Goal: Task Accomplishment & Management: Manage account settings

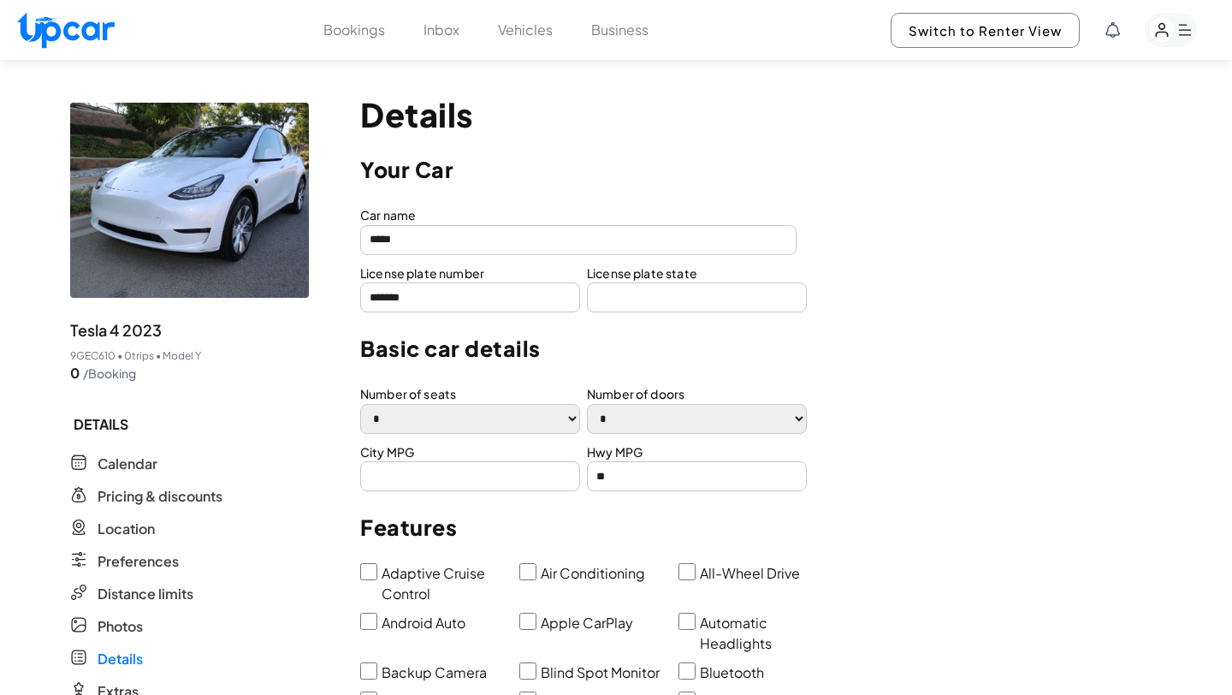
select select "*"
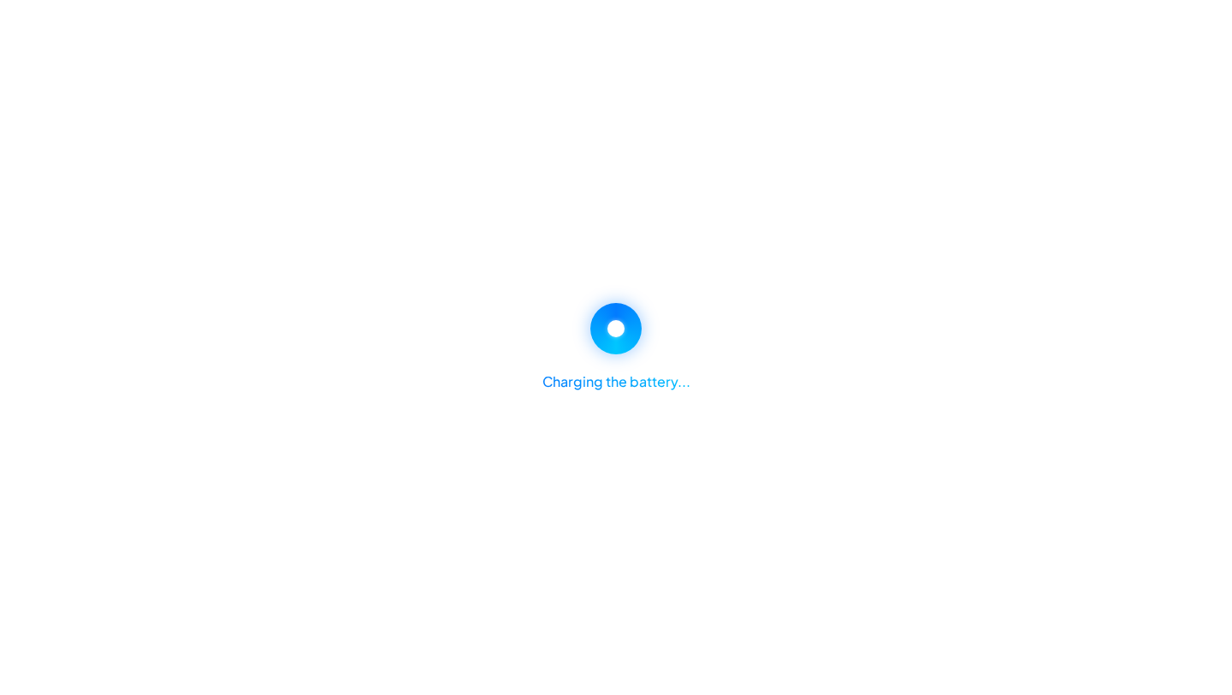
select select "*"
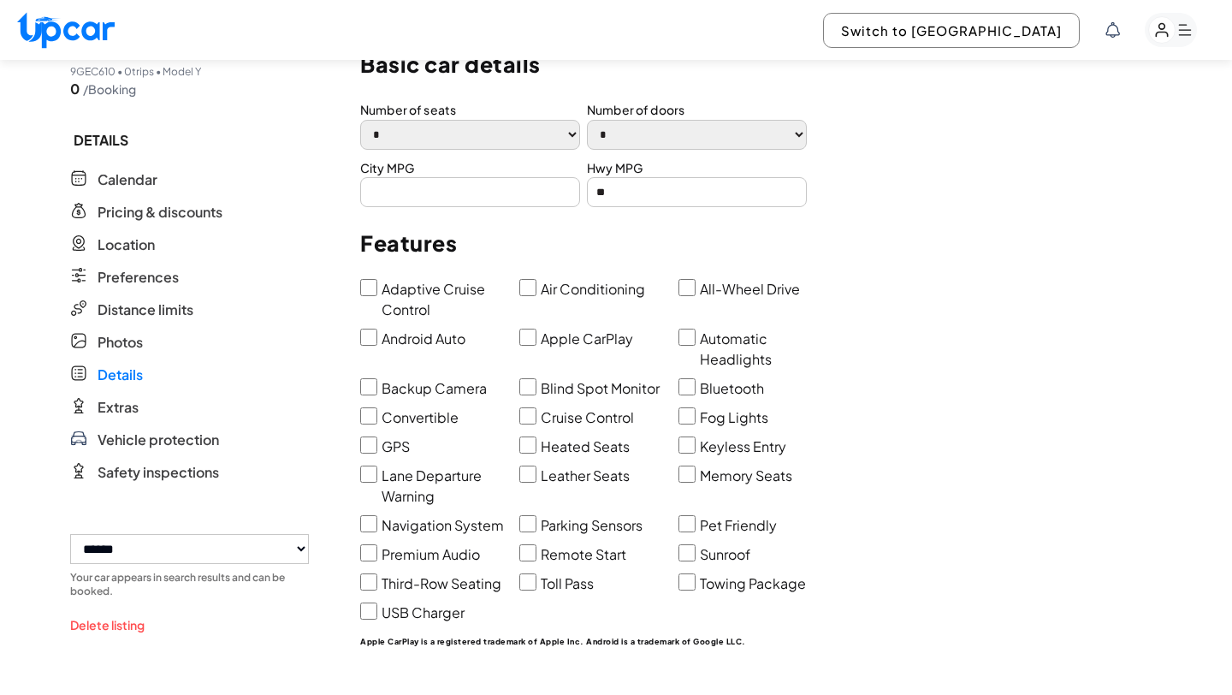
scroll to position [287, 0]
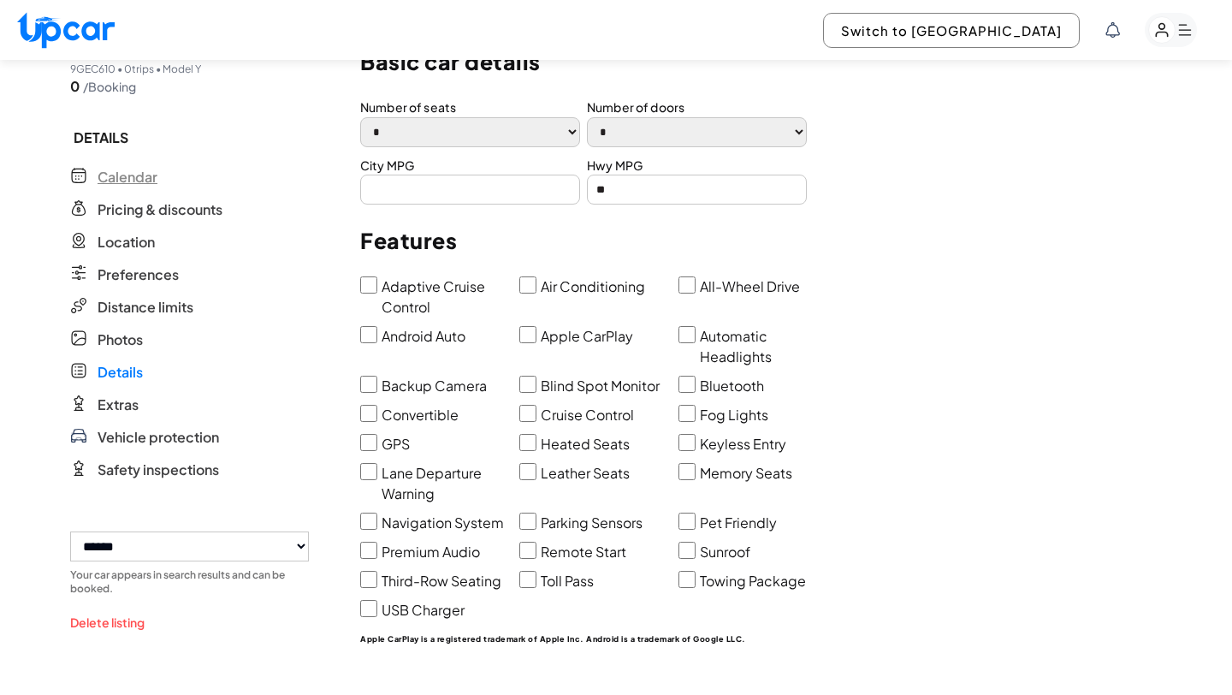
click at [140, 184] on span "Calendar" at bounding box center [128, 177] width 60 height 21
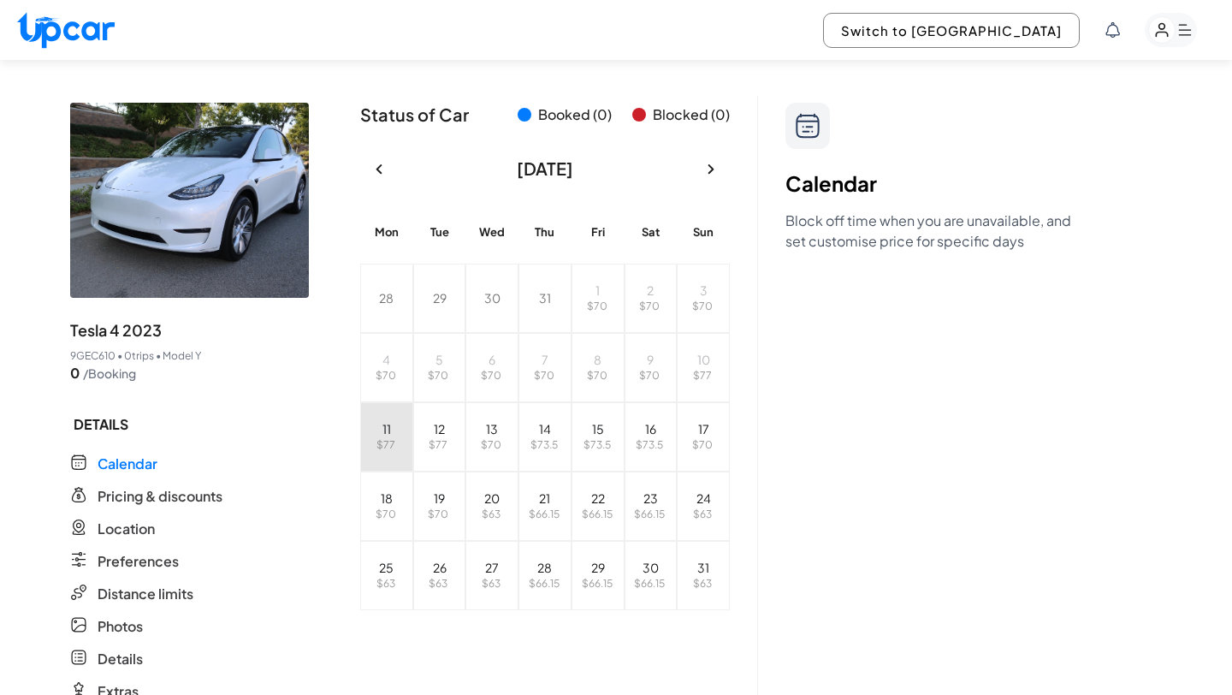
click at [378, 447] on span "$ 77" at bounding box center [385, 444] width 19 height 13
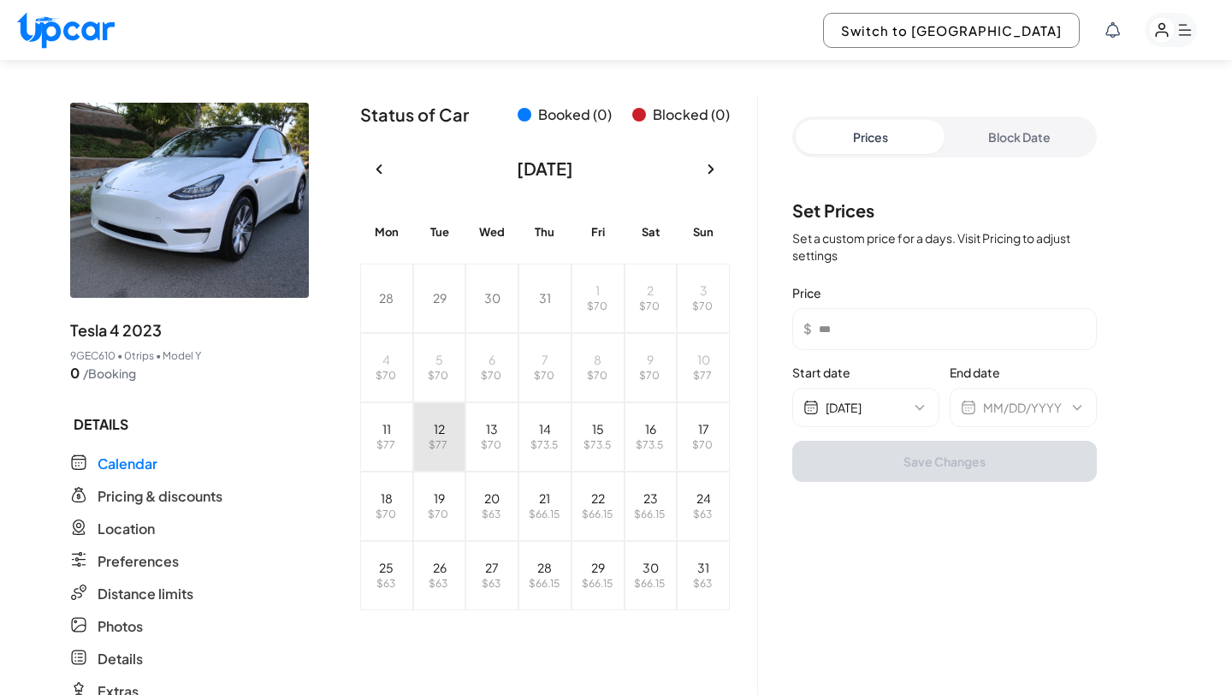
click at [428, 431] on button "12 $ 77" at bounding box center [439, 436] width 53 height 69
click at [382, 433] on abbr "11" at bounding box center [386, 428] width 9 height 15
click at [447, 448] on p "$ 77" at bounding box center [438, 445] width 38 height 14
click at [372, 426] on button "11 $ 77" at bounding box center [386, 436] width 53 height 69
click at [429, 429] on button "12 $ 77" at bounding box center [439, 436] width 53 height 69
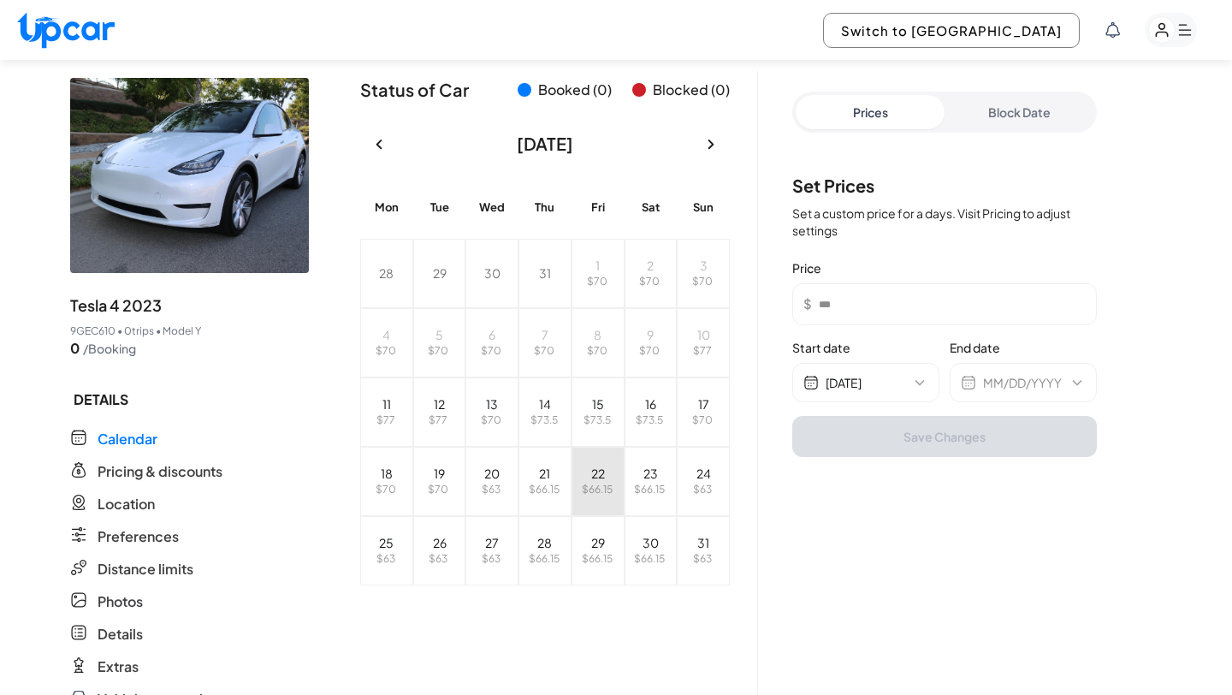
scroll to position [19, 0]
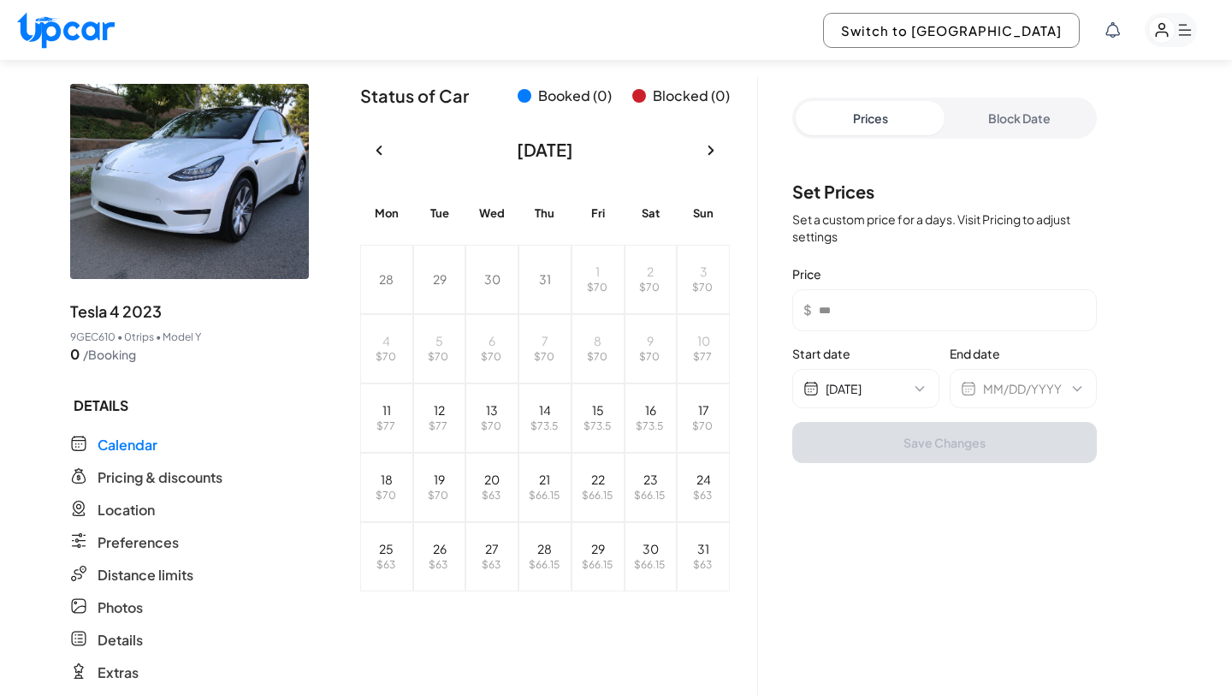
click at [1015, 104] on button "Block Date" at bounding box center [1018, 118] width 149 height 34
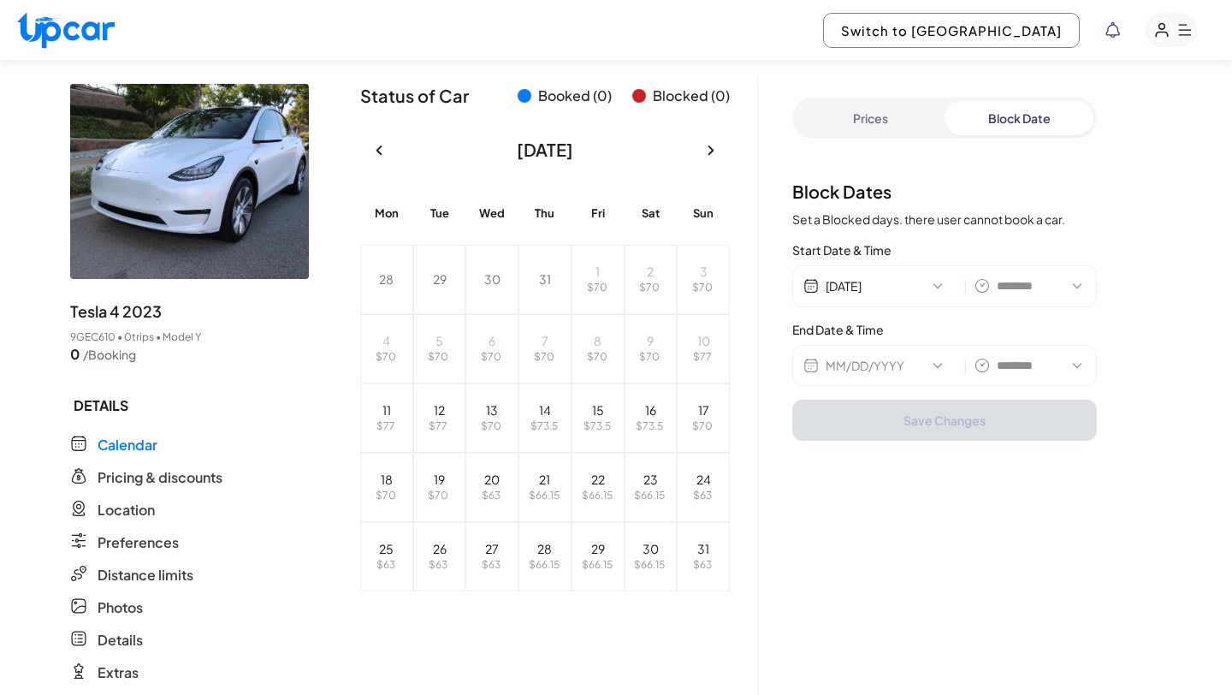
click at [944, 281] on button "08/12/2025" at bounding box center [891, 285] width 131 height 17
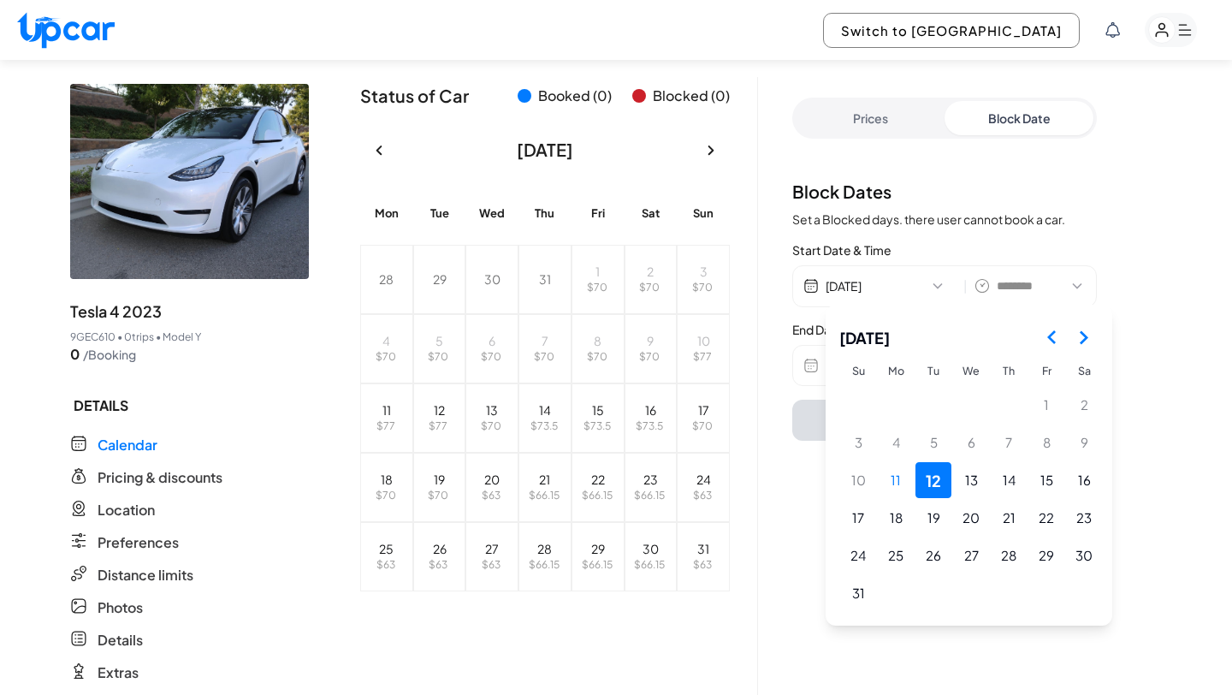
click at [927, 489] on button "12" at bounding box center [933, 480] width 36 height 36
click at [979, 483] on button "13" at bounding box center [971, 480] width 36 height 36
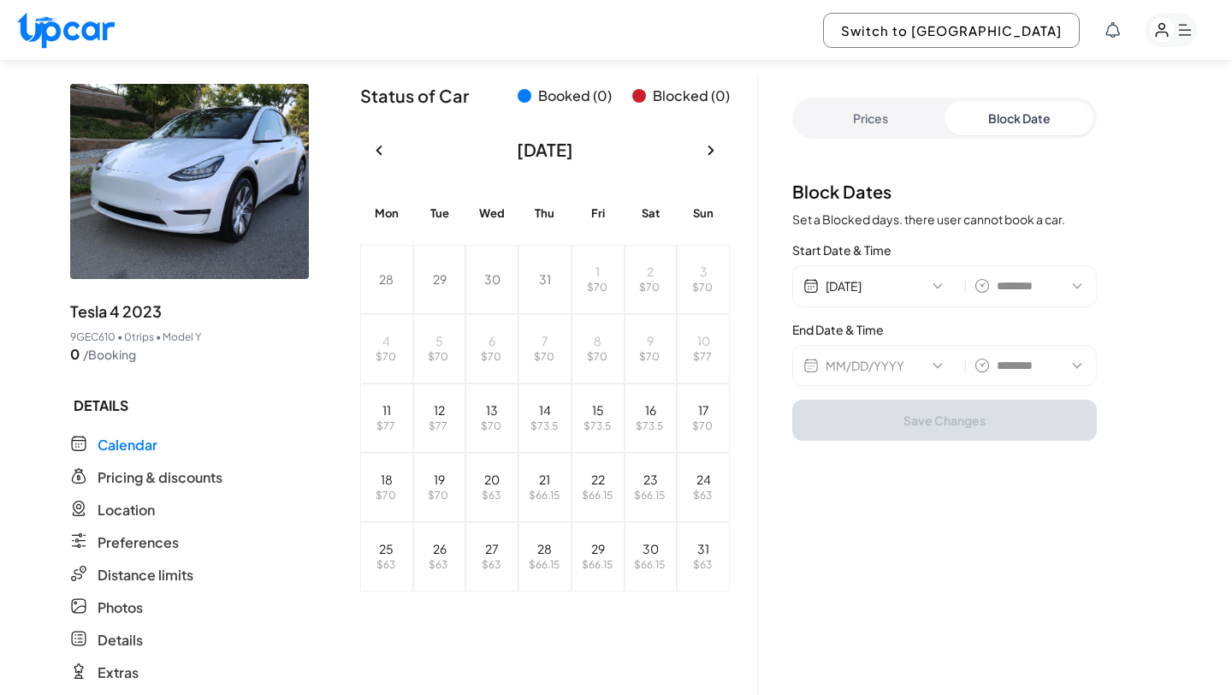
click at [931, 363] on button "MM/DD/YYYY" at bounding box center [891, 365] width 131 height 17
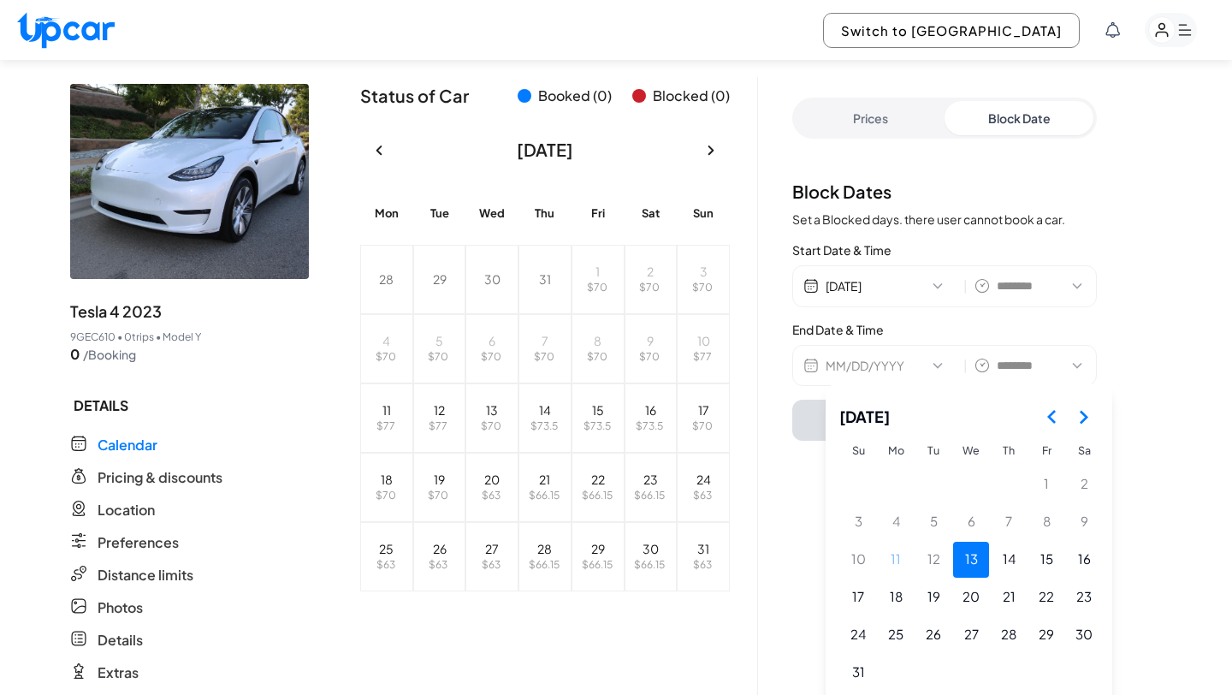
click at [974, 563] on button "13" at bounding box center [971, 560] width 36 height 36
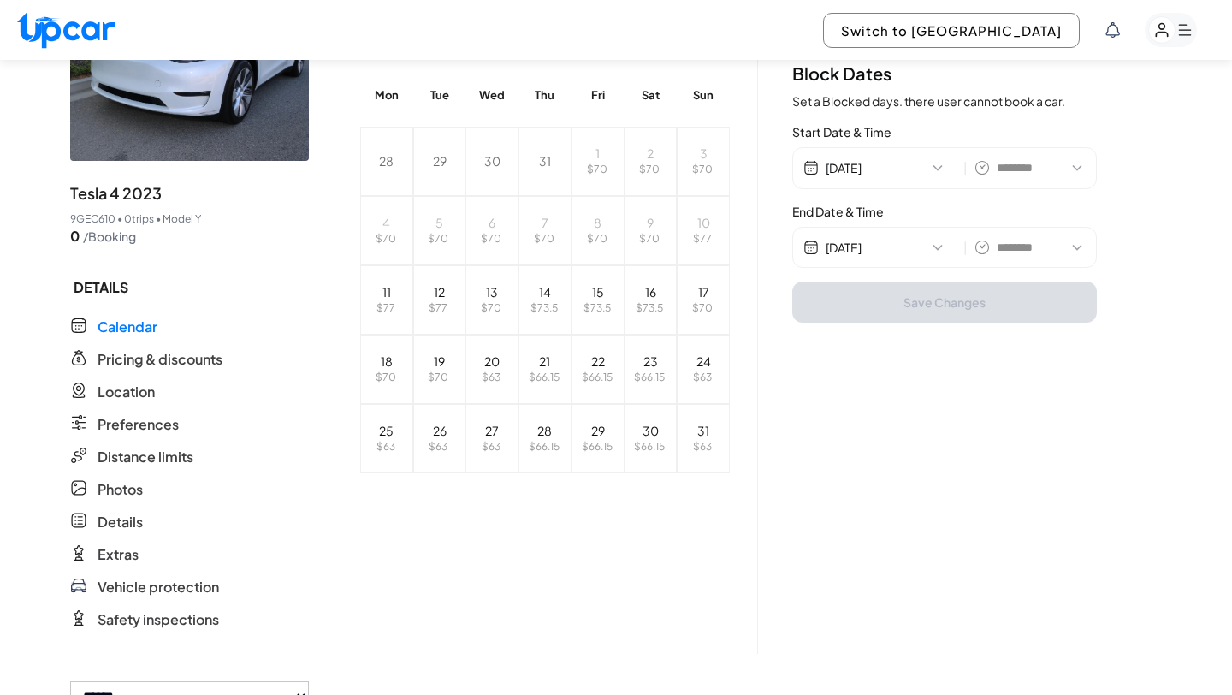
scroll to position [141, 0]
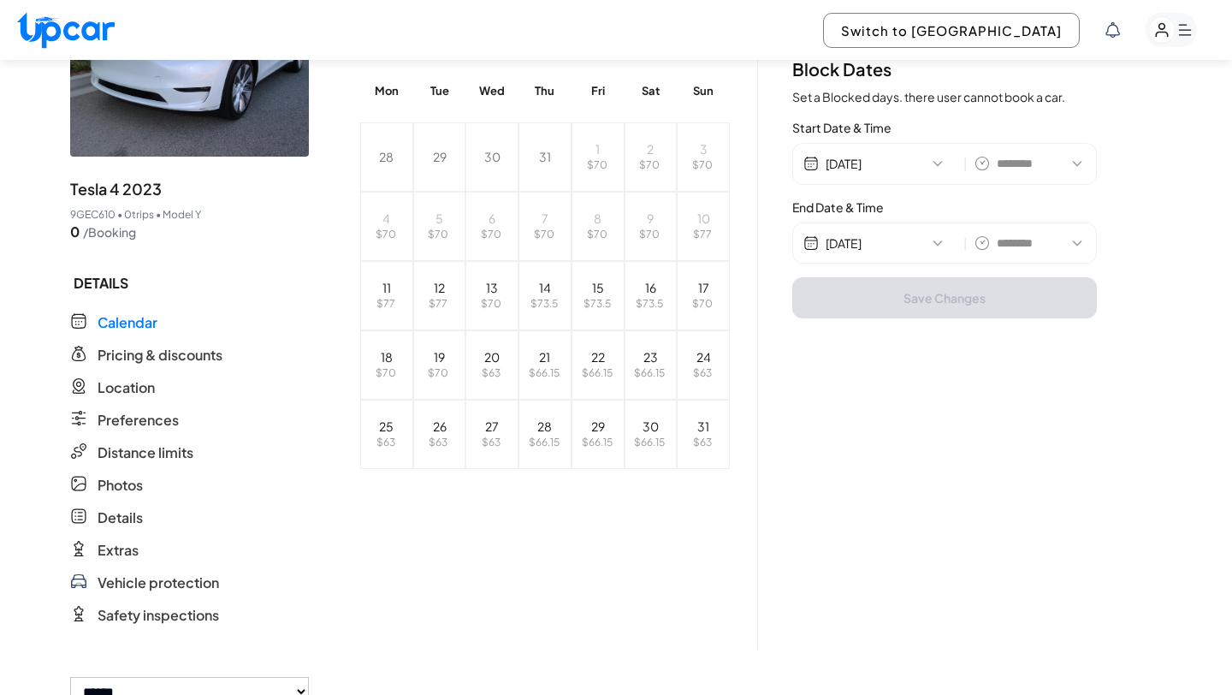
click at [914, 242] on button "08/13/2025" at bounding box center [891, 242] width 131 height 17
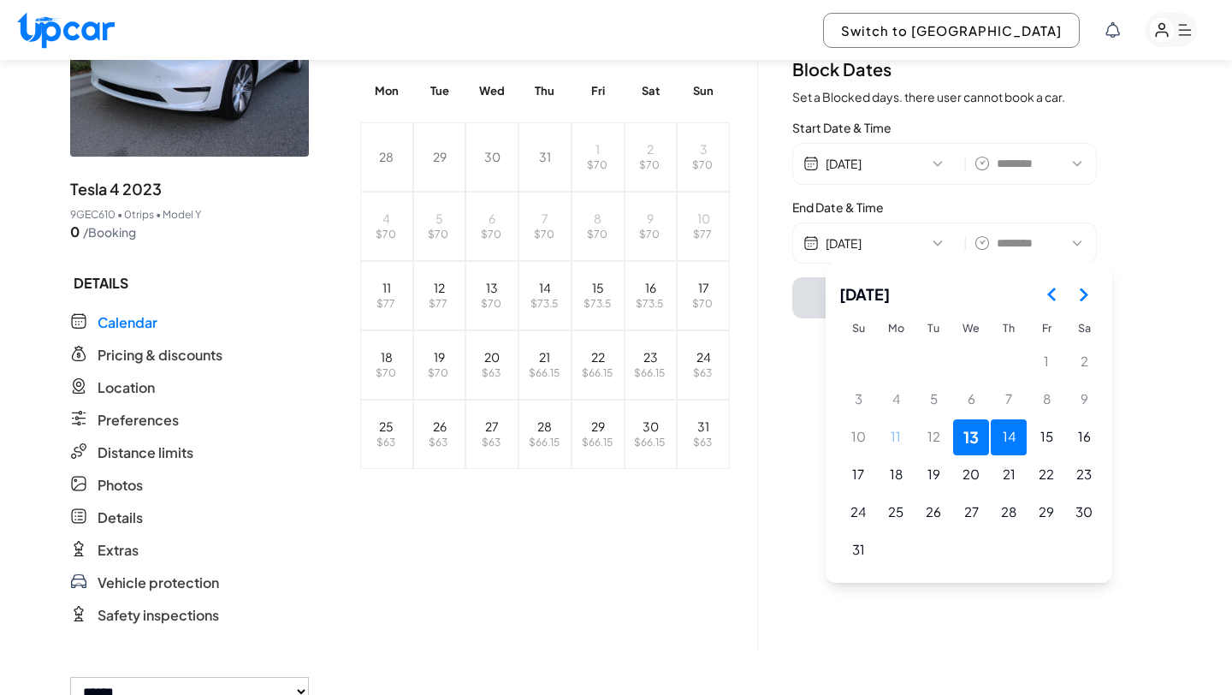
click at [1016, 436] on button "14" at bounding box center [1009, 437] width 36 height 36
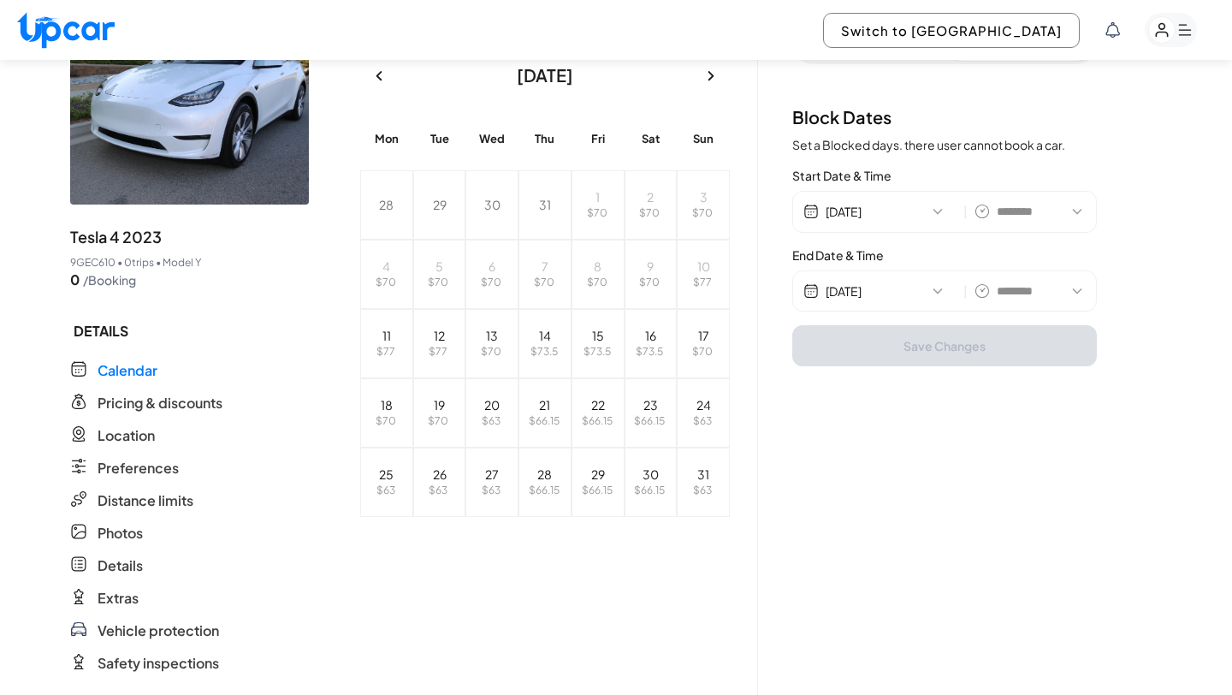
scroll to position [102, 0]
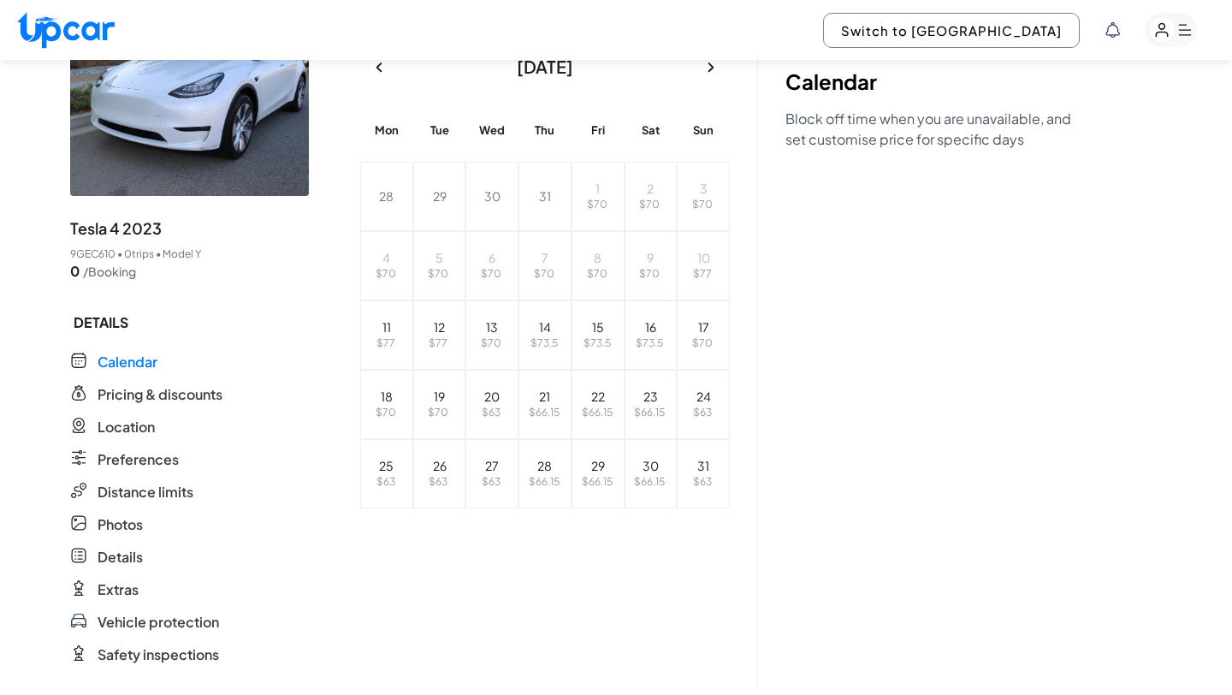
click at [1165, 36] on rect "button" at bounding box center [1162, 30] width 27 height 27
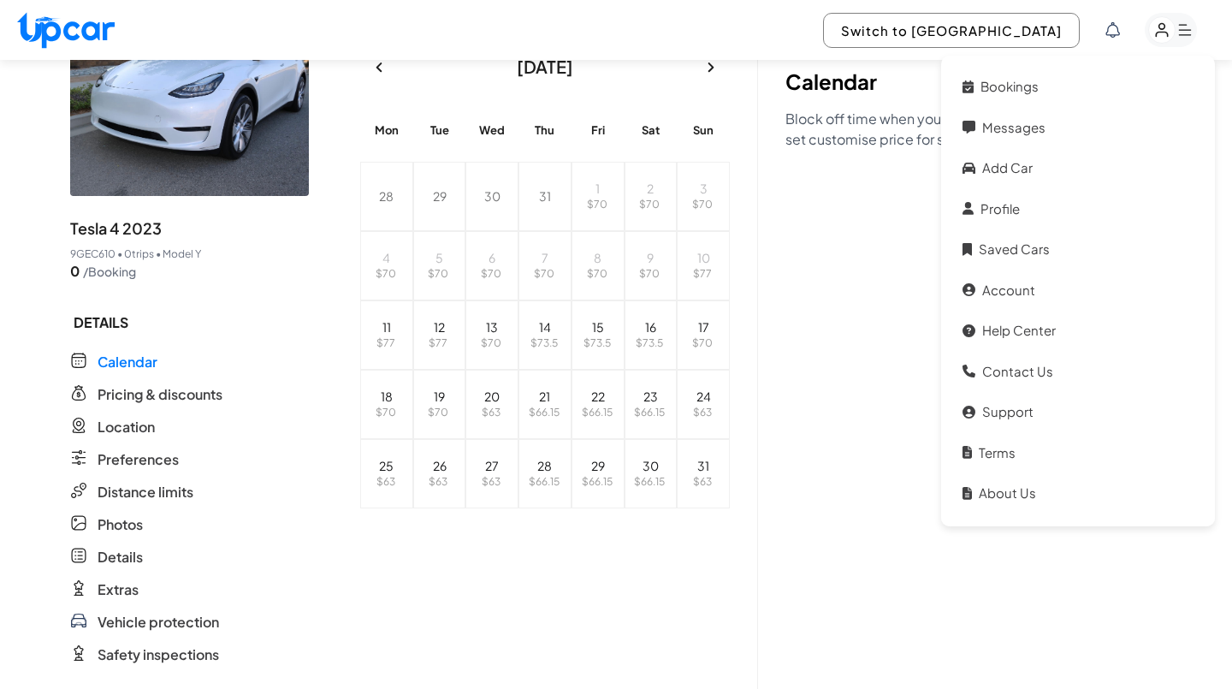
click at [1113, 37] on icon at bounding box center [1113, 29] width 14 height 15
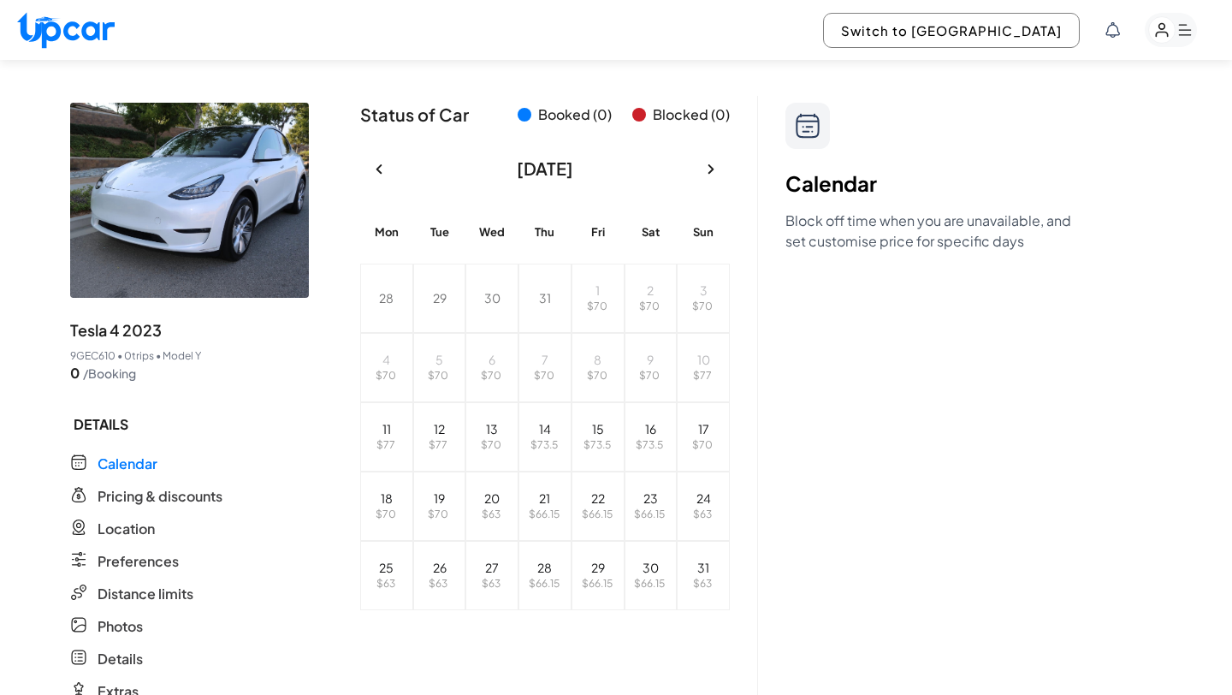
scroll to position [0, 0]
click at [976, 431] on div at bounding box center [616, 347] width 1232 height 695
click at [51, 28] on img at bounding box center [66, 30] width 98 height 37
select select "********"
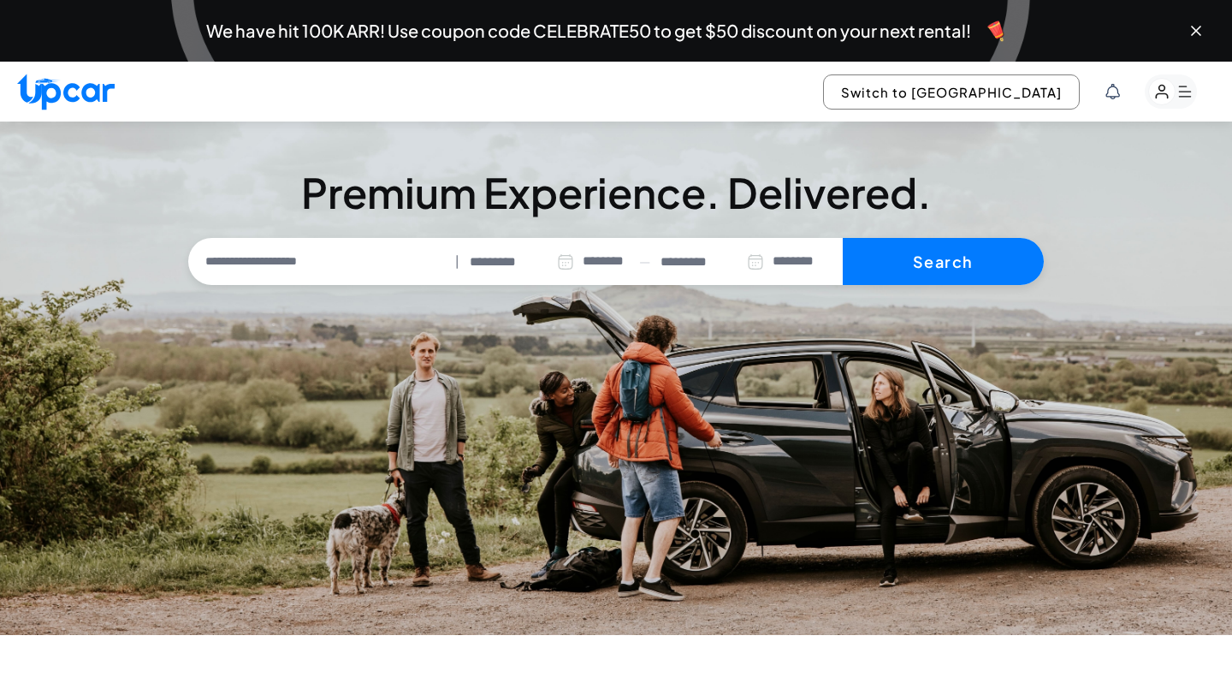
click at [50, 29] on div "We have hit 100K ARR! Use coupon code CELEBRATE50 to get $50 discount on your n…" at bounding box center [616, 30] width 1205 height 55
click at [1191, 97] on rect "button" at bounding box center [1171, 91] width 52 height 34
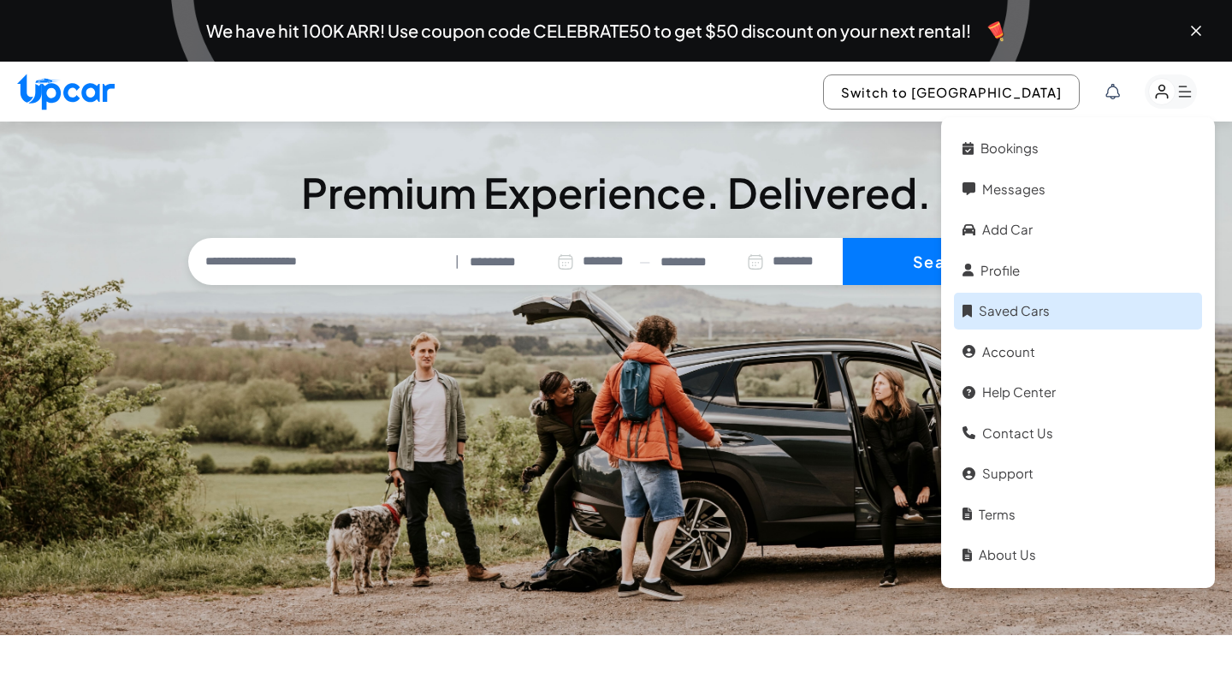
click at [986, 311] on link "Saved Cars" at bounding box center [1078, 311] width 248 height 37
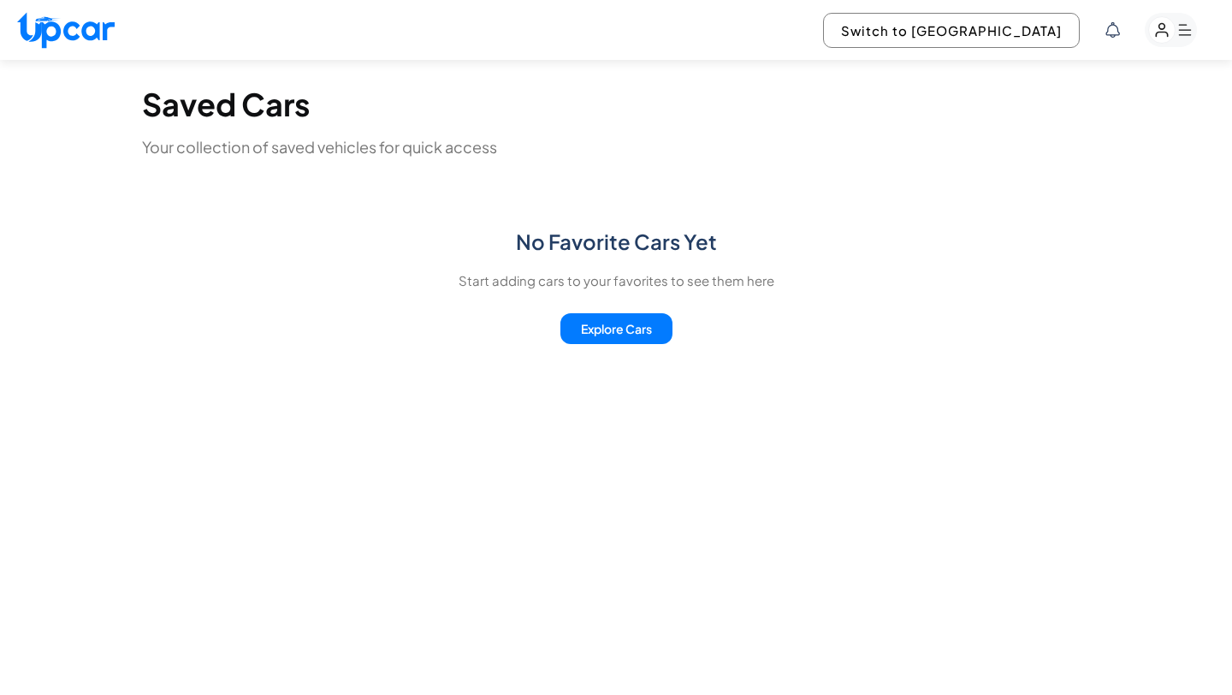
click at [1163, 24] on icon "button" at bounding box center [1161, 30] width 11 height 13
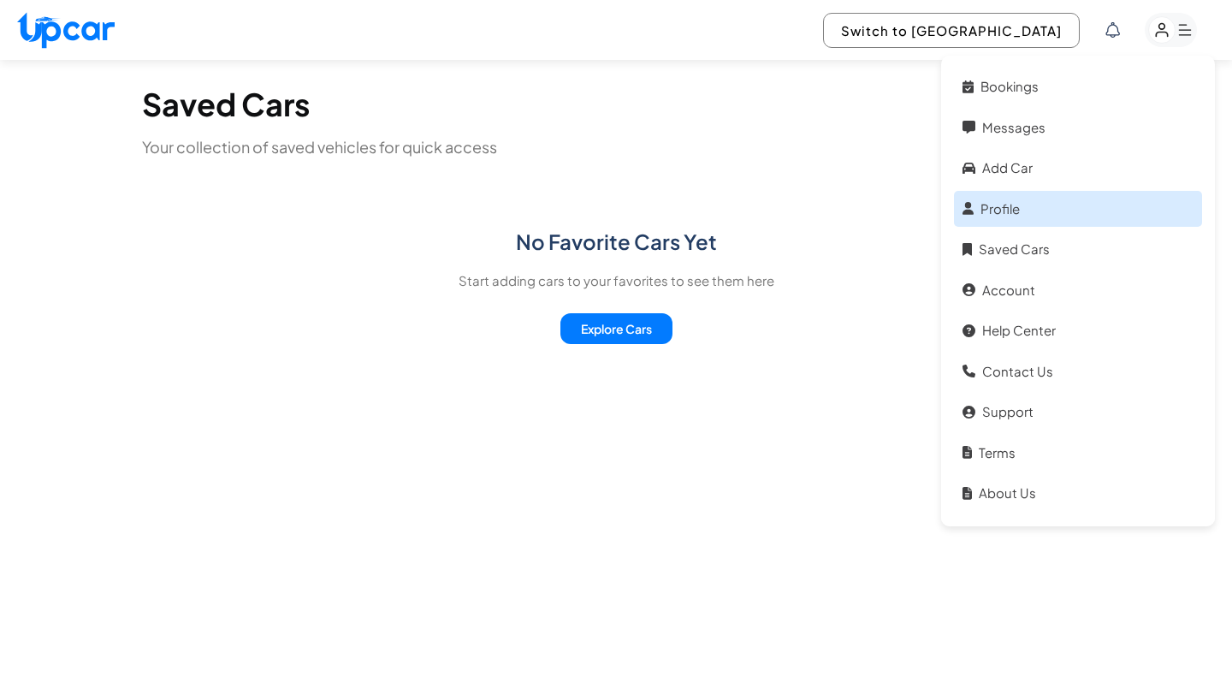
click at [1055, 211] on link "Profile" at bounding box center [1078, 209] width 248 height 37
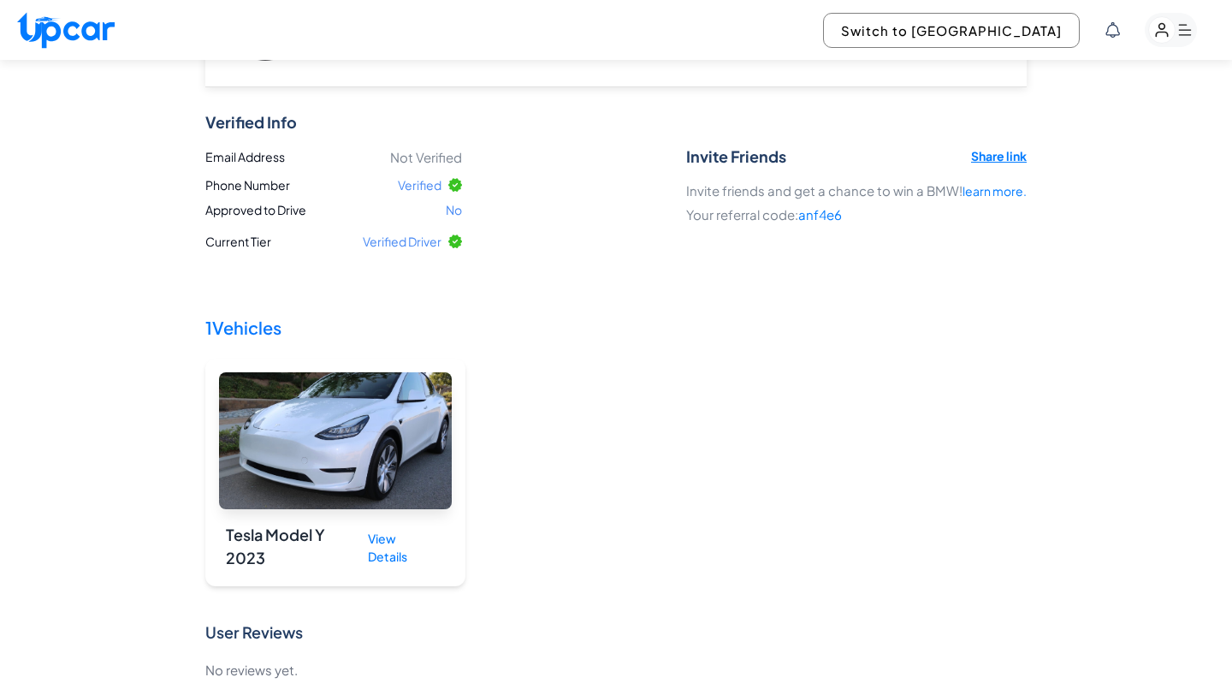
scroll to position [114, 0]
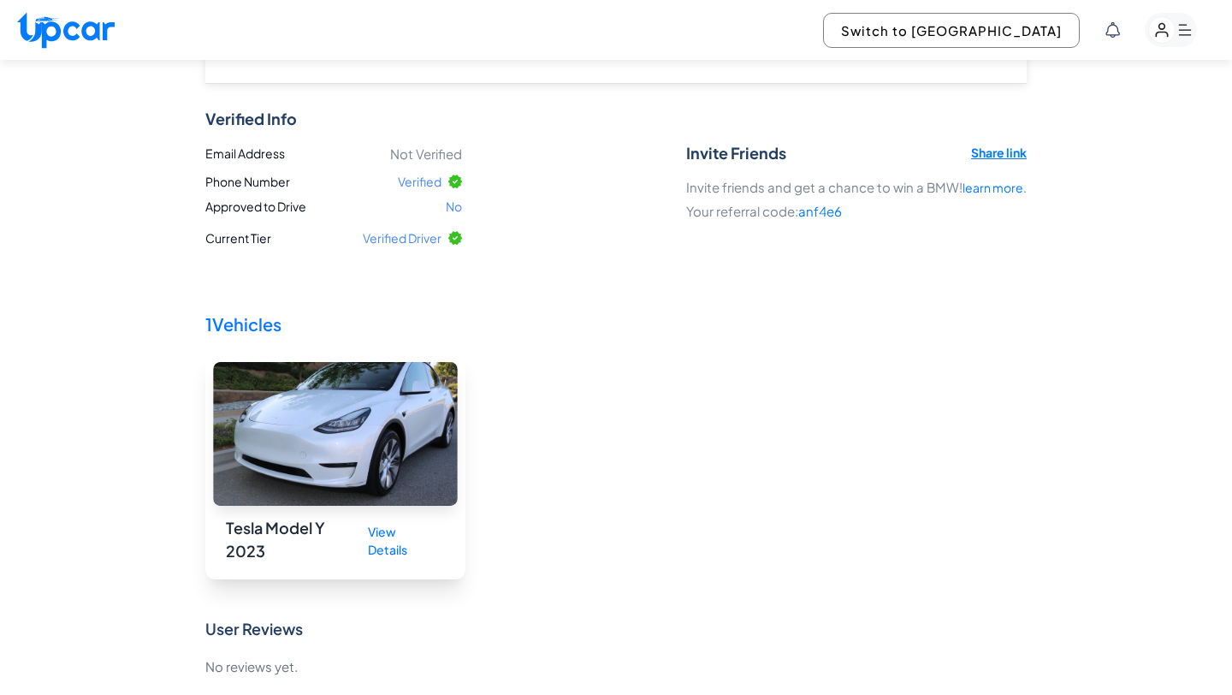
click at [400, 547] on div "View Details" at bounding box center [399, 541] width 91 height 50
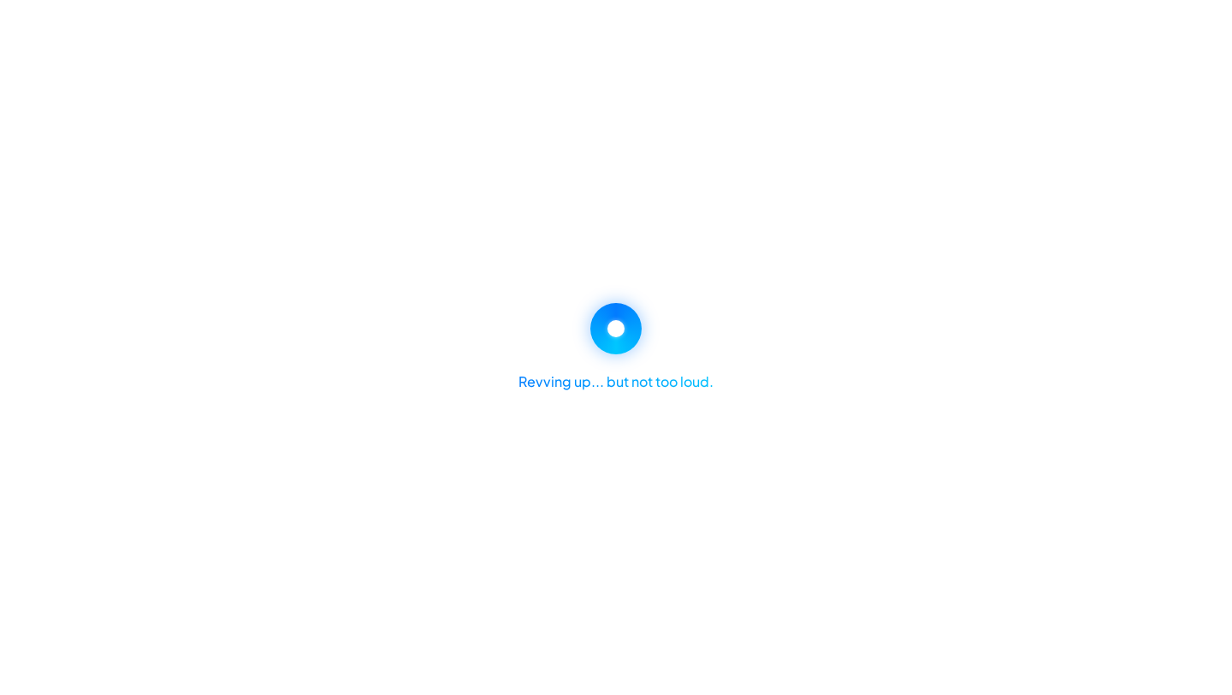
select select "********"
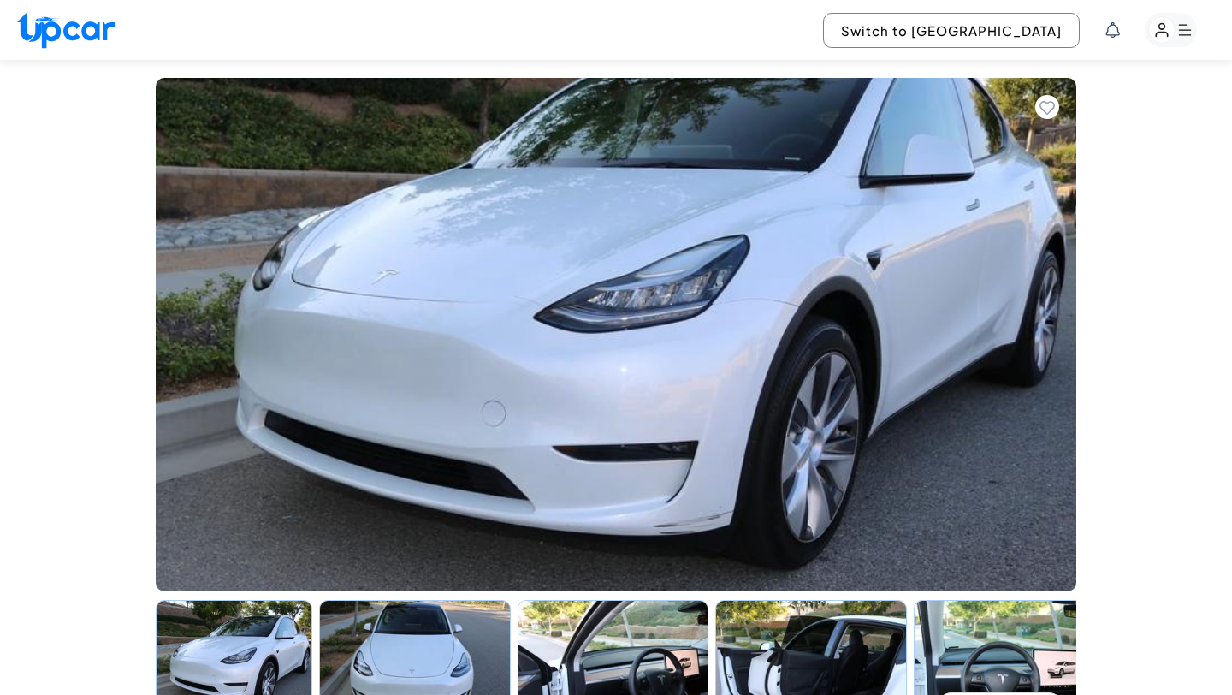
scroll to position [37, 0]
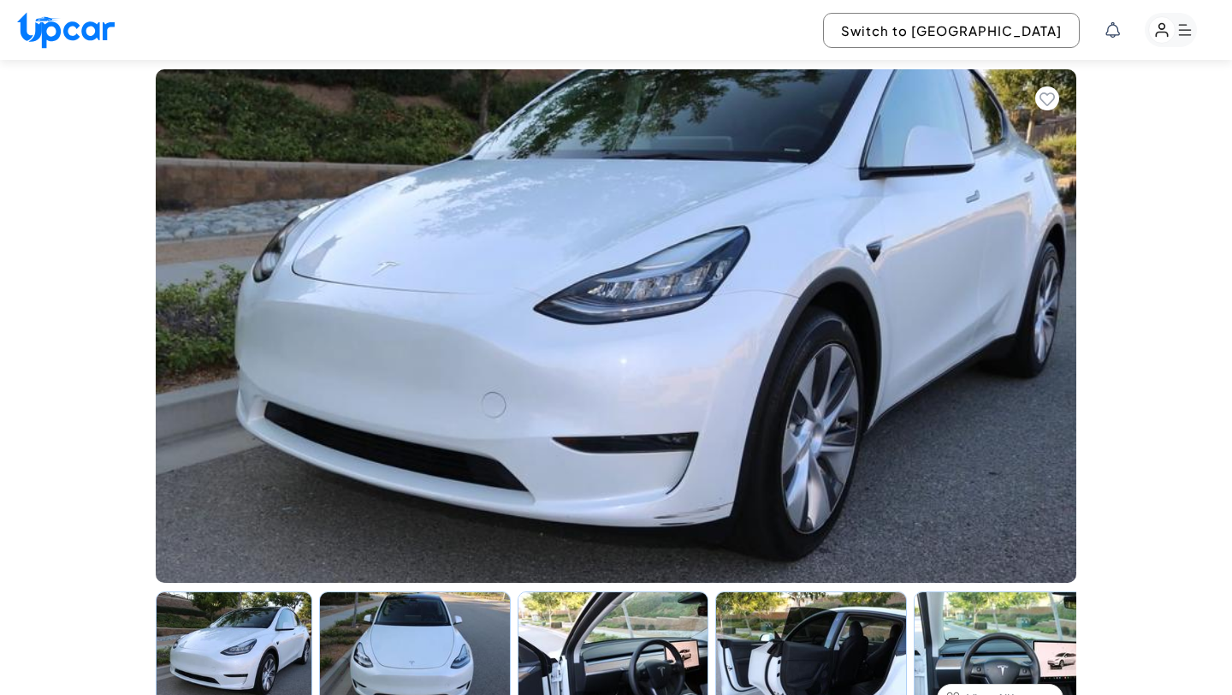
click at [1188, 34] on icon "button" at bounding box center [1185, 30] width 13 height 11
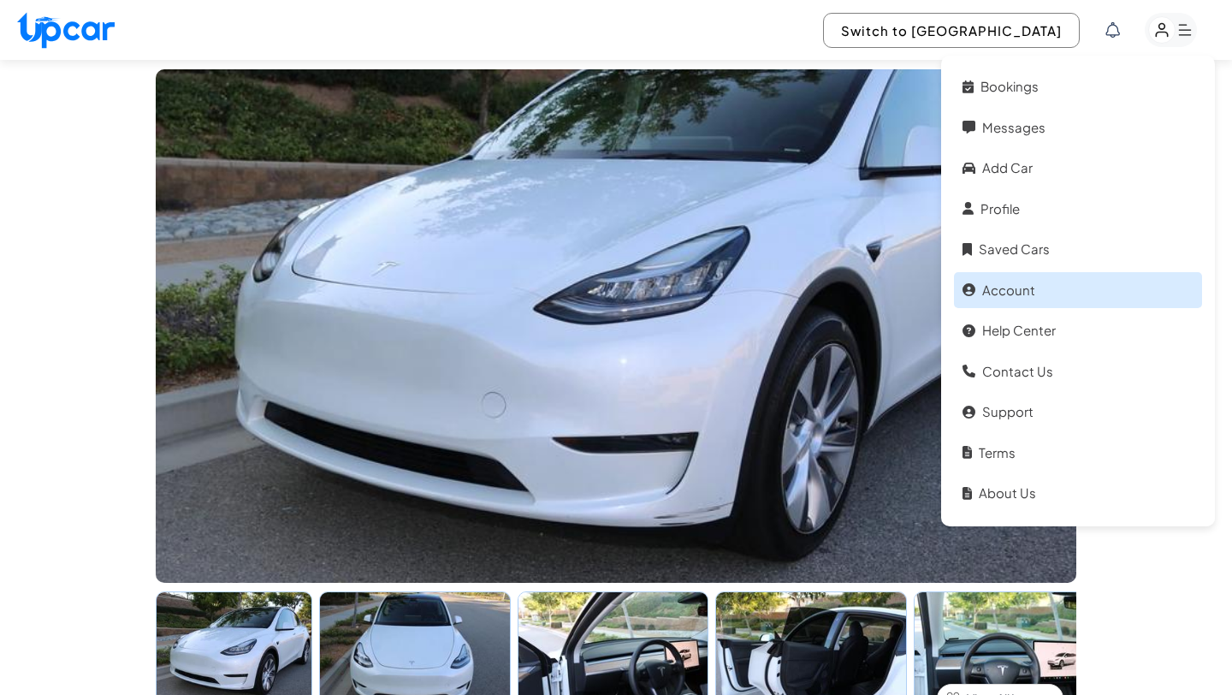
click at [1020, 281] on link "Account" at bounding box center [1078, 290] width 248 height 37
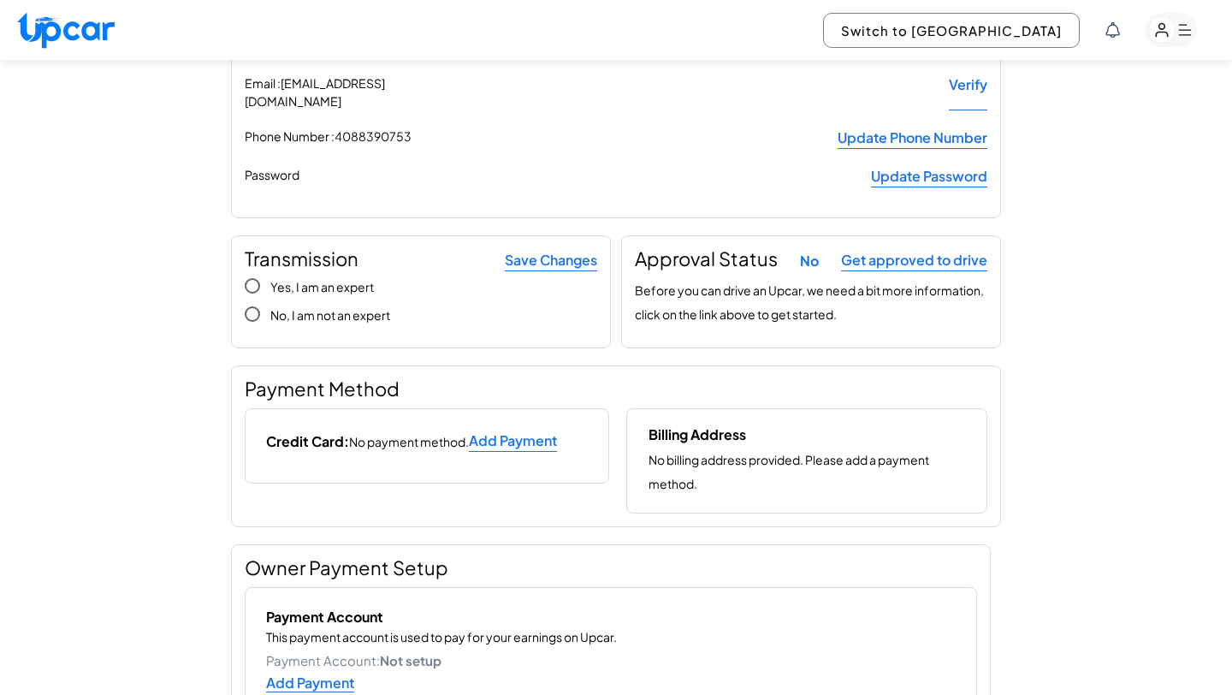
scroll to position [80, 0]
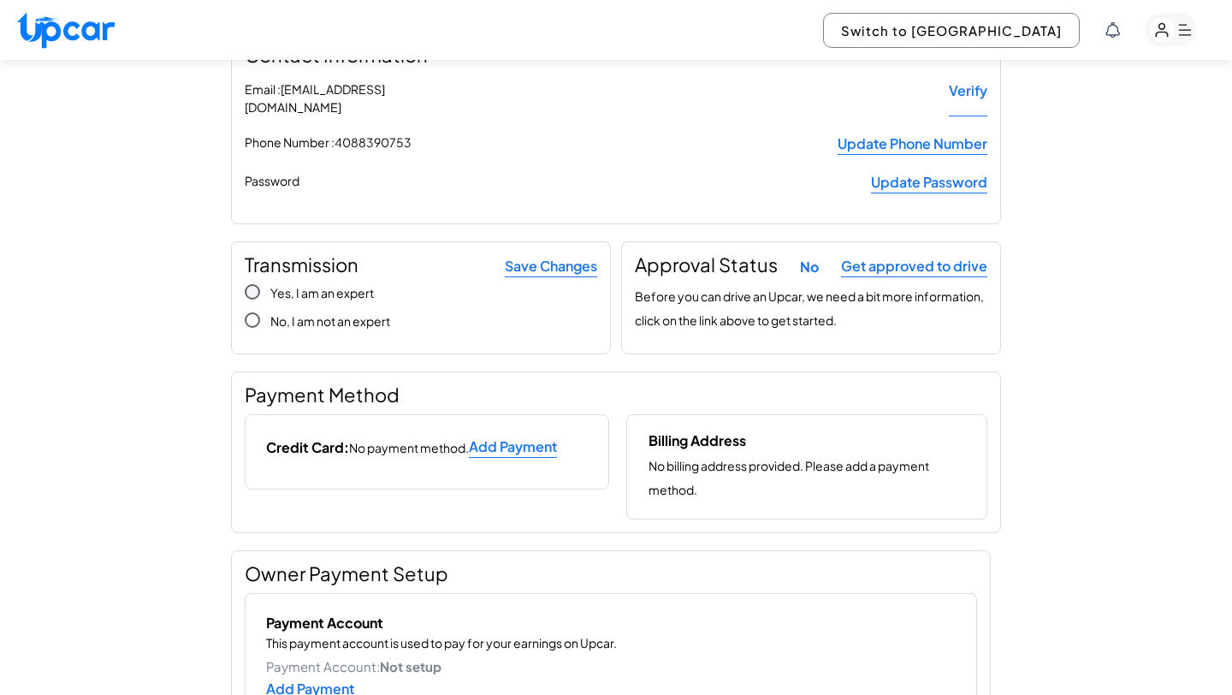
click at [323, 285] on span "Yes, I am an expert" at bounding box center [322, 292] width 104 height 15
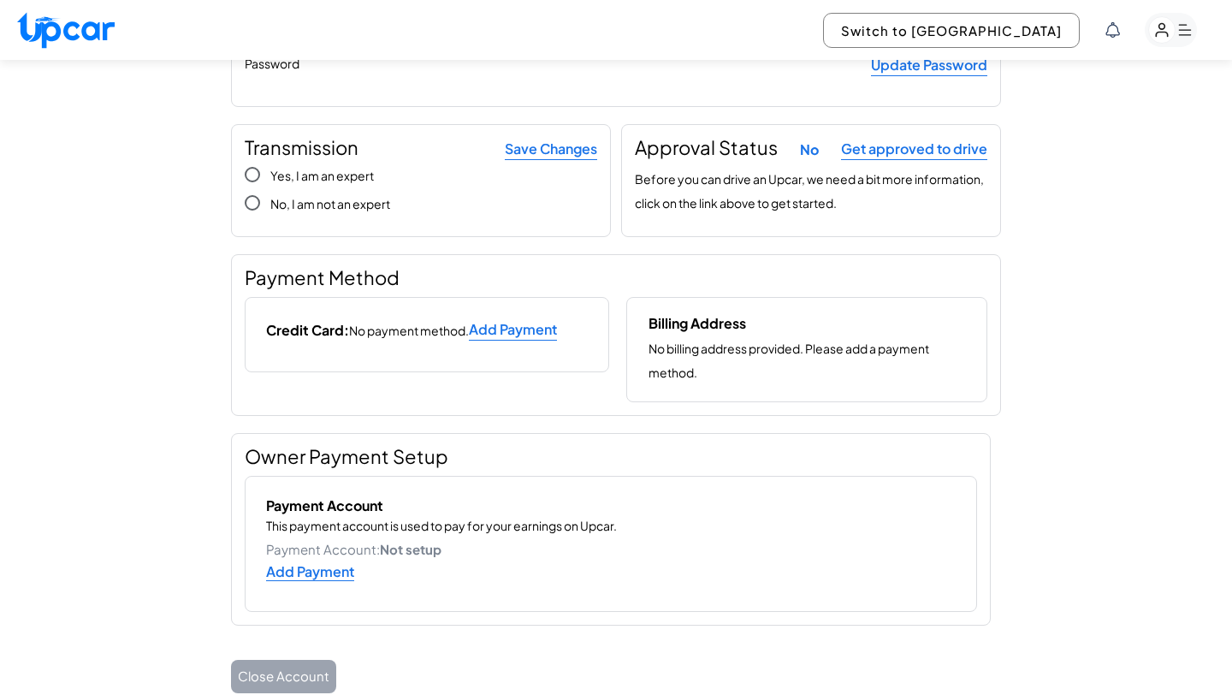
scroll to position [0, 0]
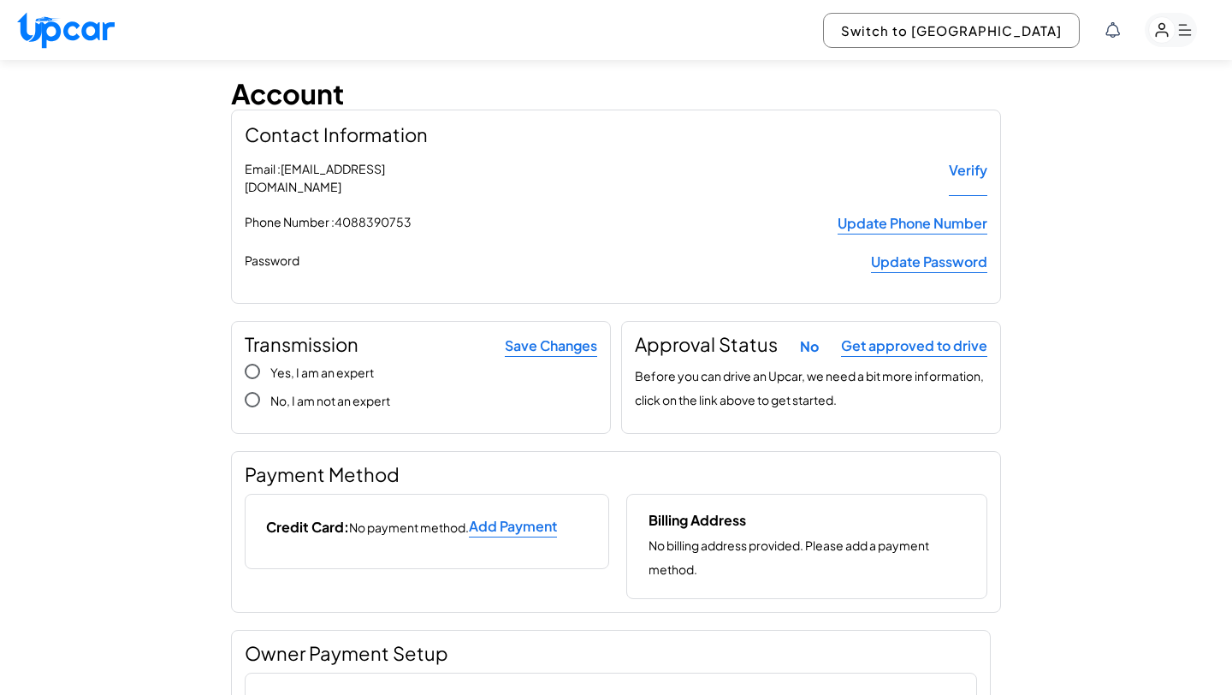
click at [1186, 34] on icon "button" at bounding box center [1185, 30] width 13 height 11
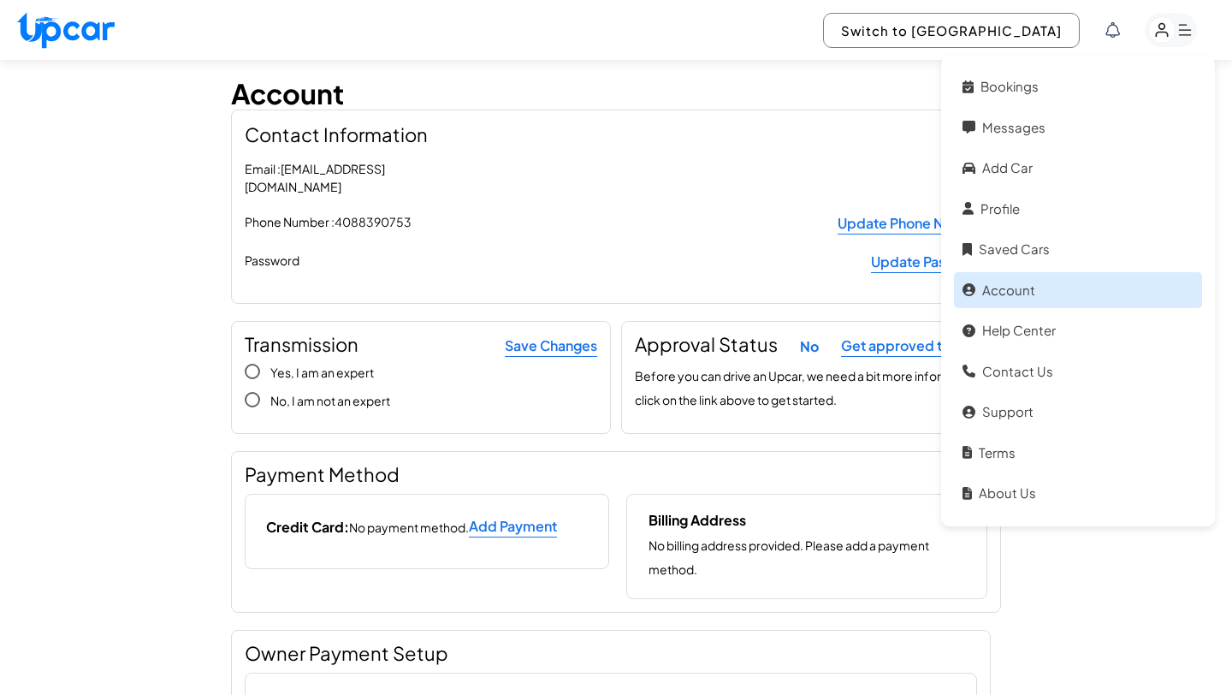
click at [1022, 305] on link "Account" at bounding box center [1078, 290] width 248 height 37
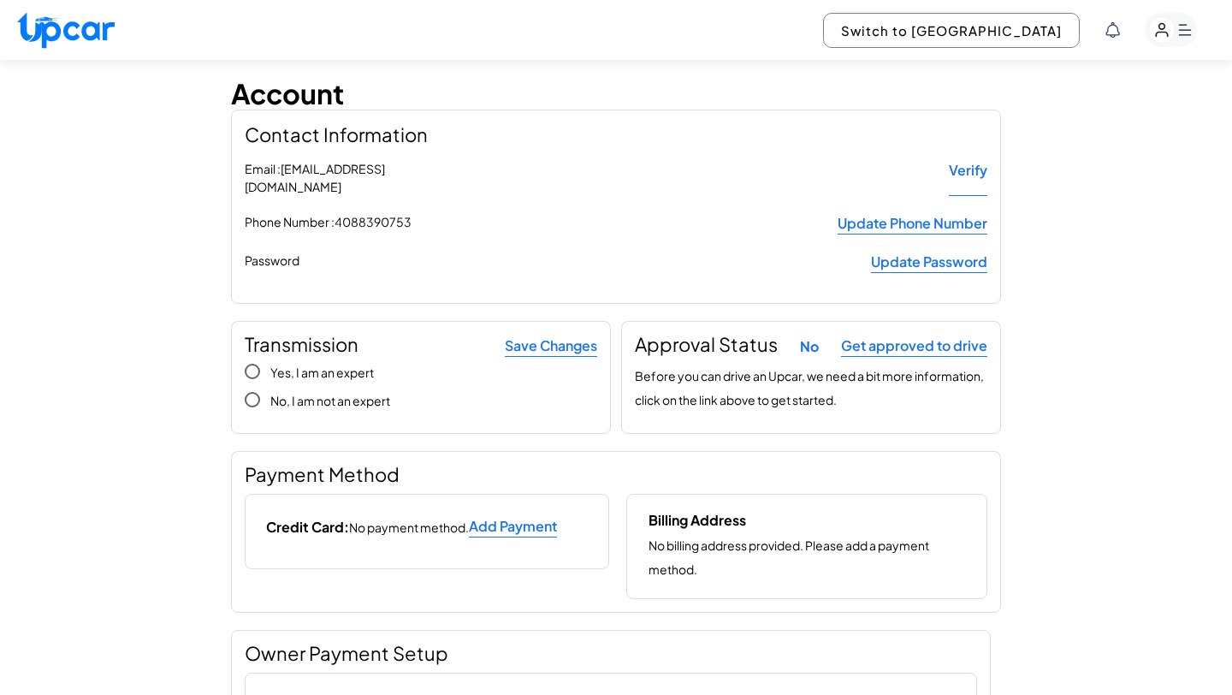
click at [1165, 50] on div "Switch to Upper View" at bounding box center [616, 30] width 1232 height 60
click at [1165, 36] on rect "button" at bounding box center [1162, 30] width 27 height 27
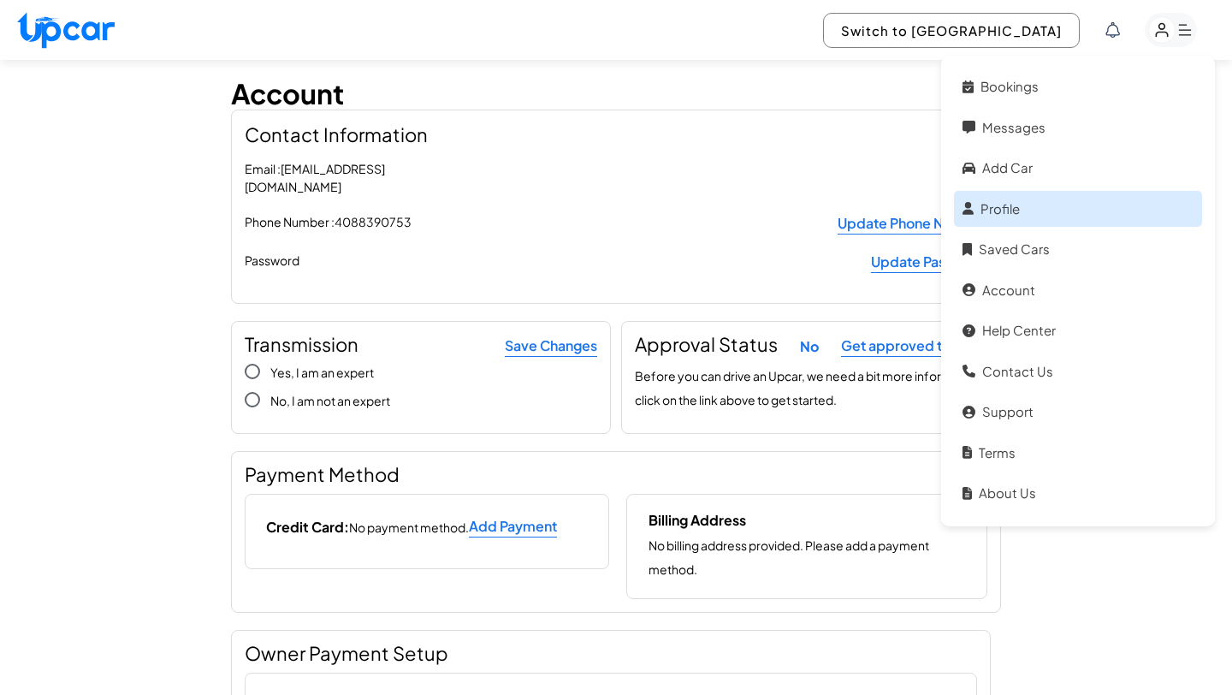
click at [1026, 205] on link "Profile" at bounding box center [1078, 209] width 248 height 37
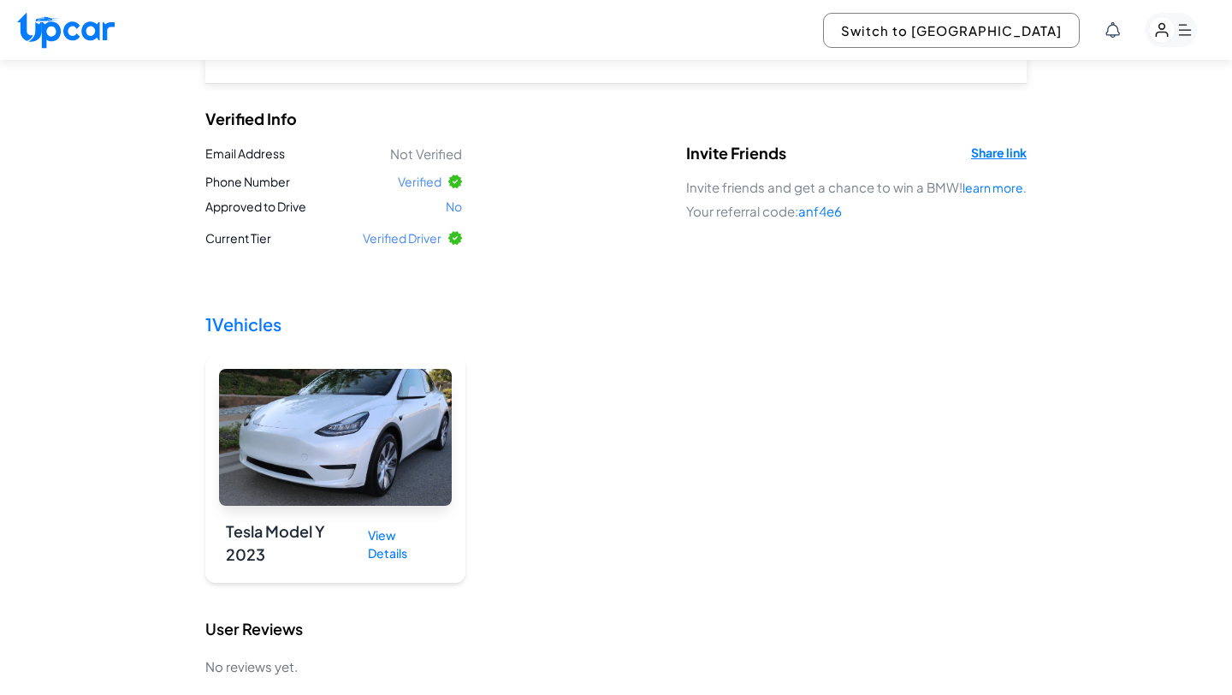
scroll to position [102, 0]
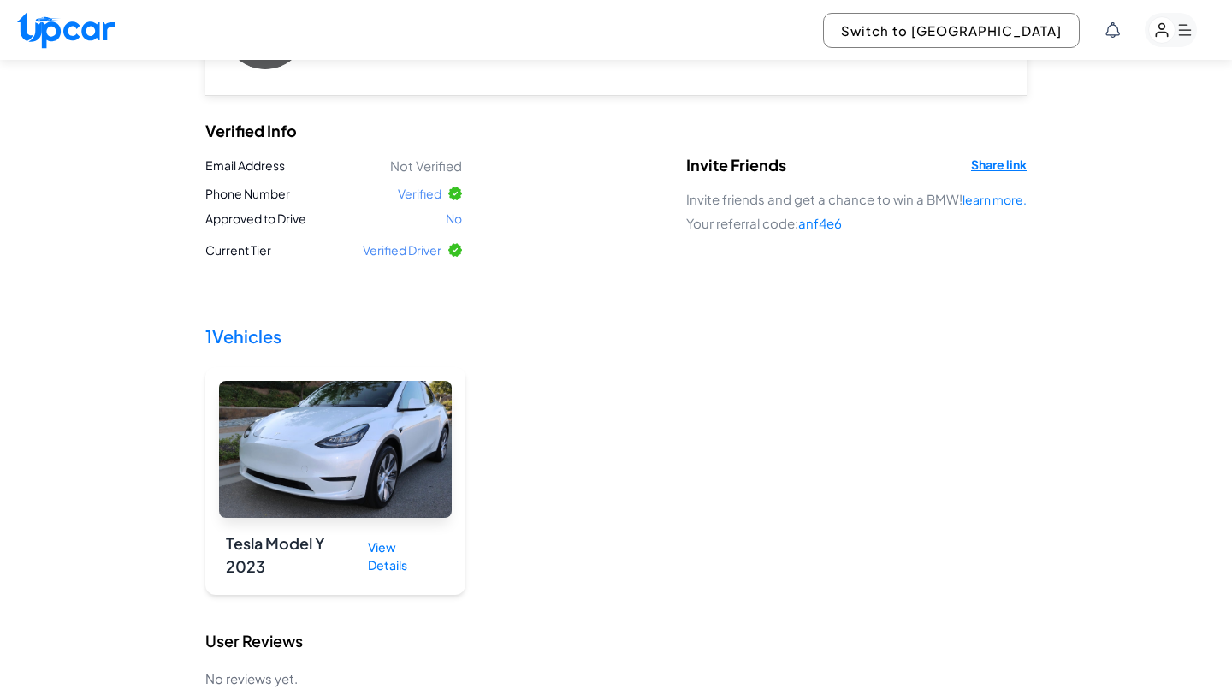
click at [1160, 26] on rect "button" at bounding box center [1162, 30] width 27 height 27
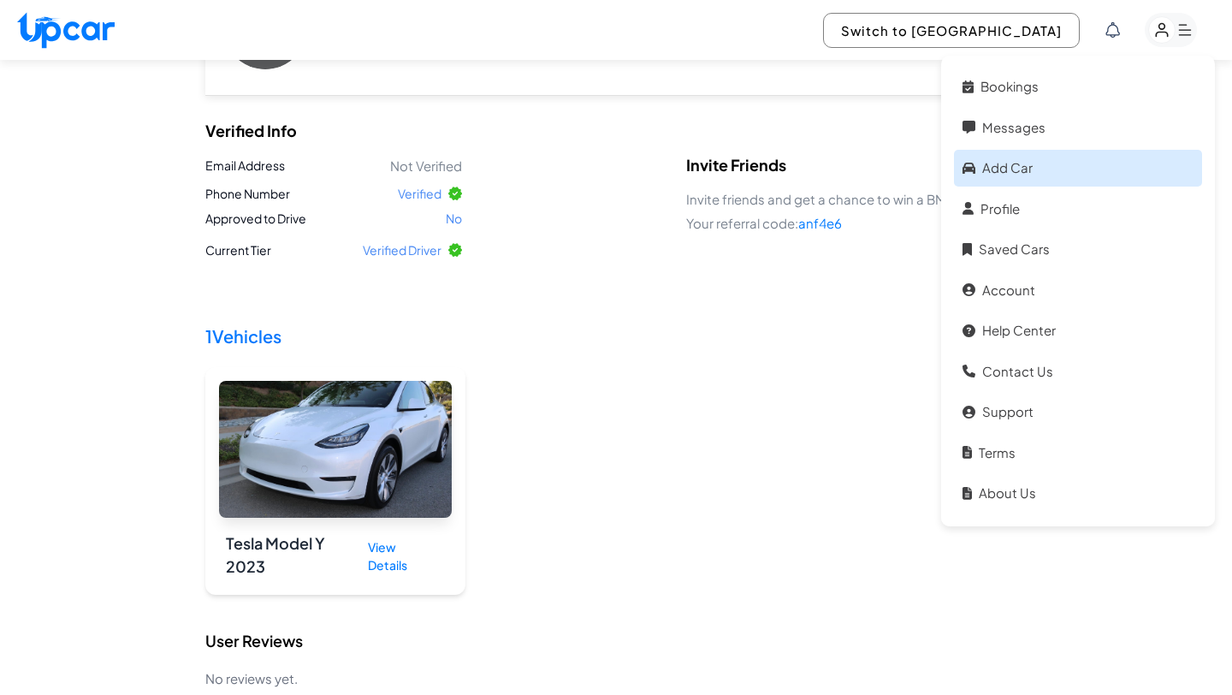
click at [1012, 161] on link "Add car" at bounding box center [1078, 168] width 248 height 37
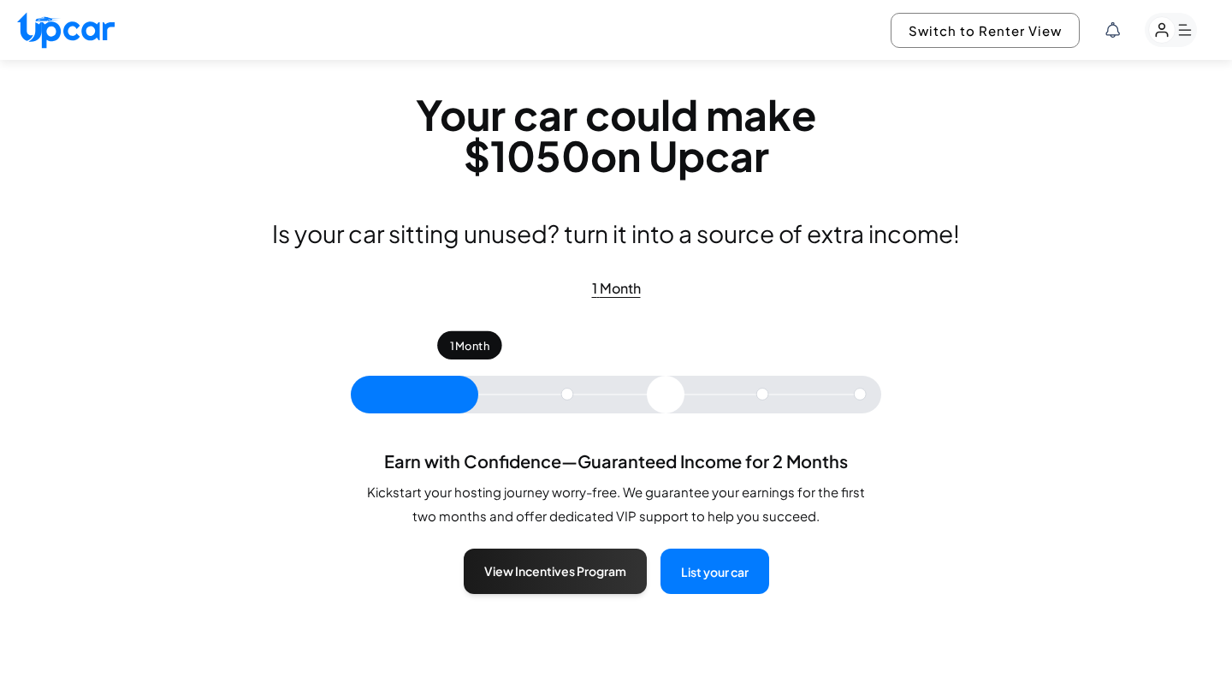
click at [1191, 28] on rect "button" at bounding box center [1171, 30] width 52 height 34
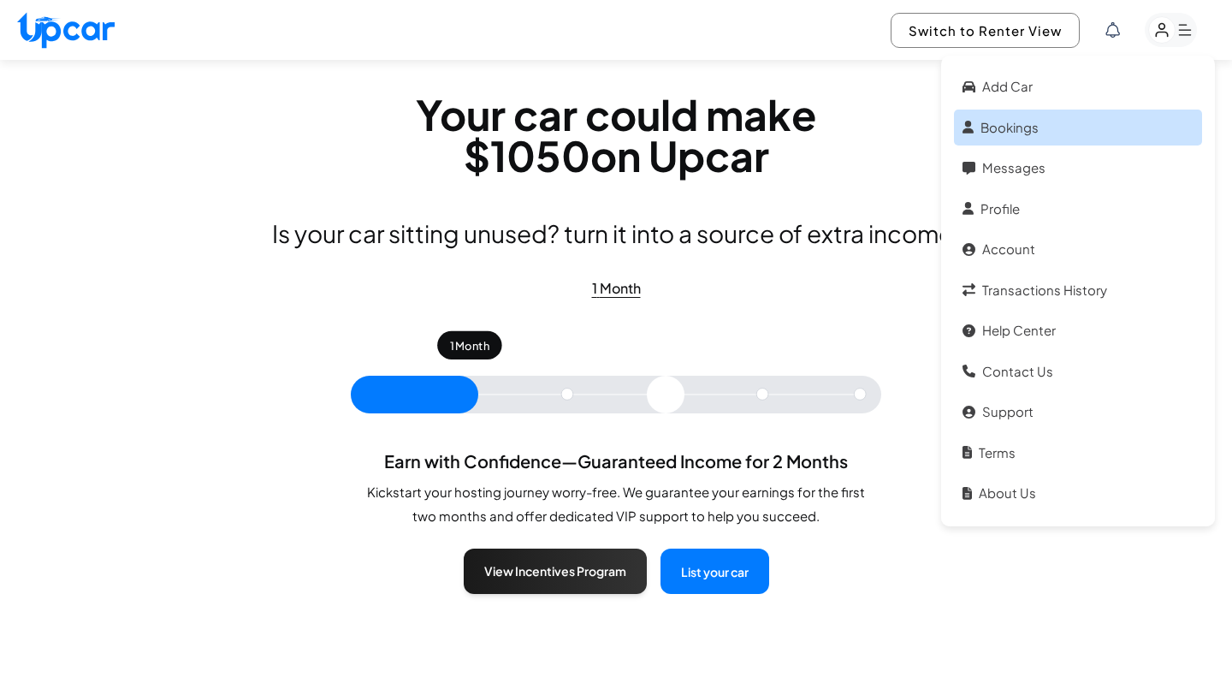
click at [1042, 121] on link "Bookings" at bounding box center [1078, 128] width 248 height 37
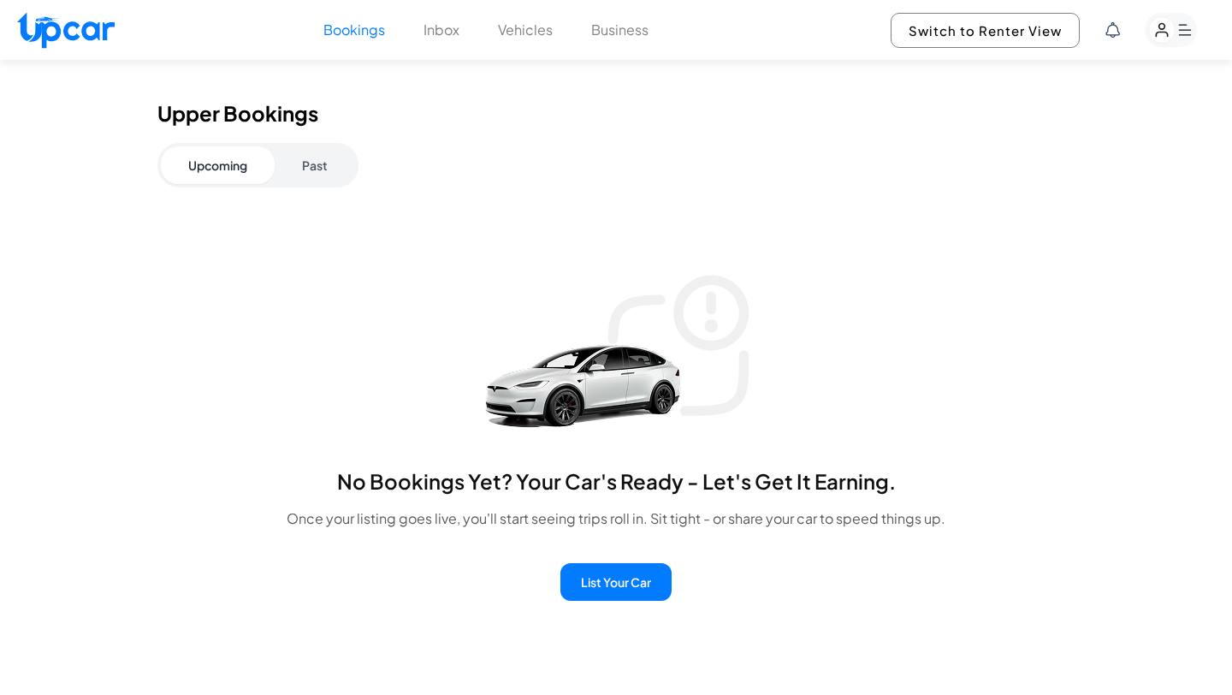
click at [528, 35] on button "Vehicles" at bounding box center [525, 30] width 55 height 21
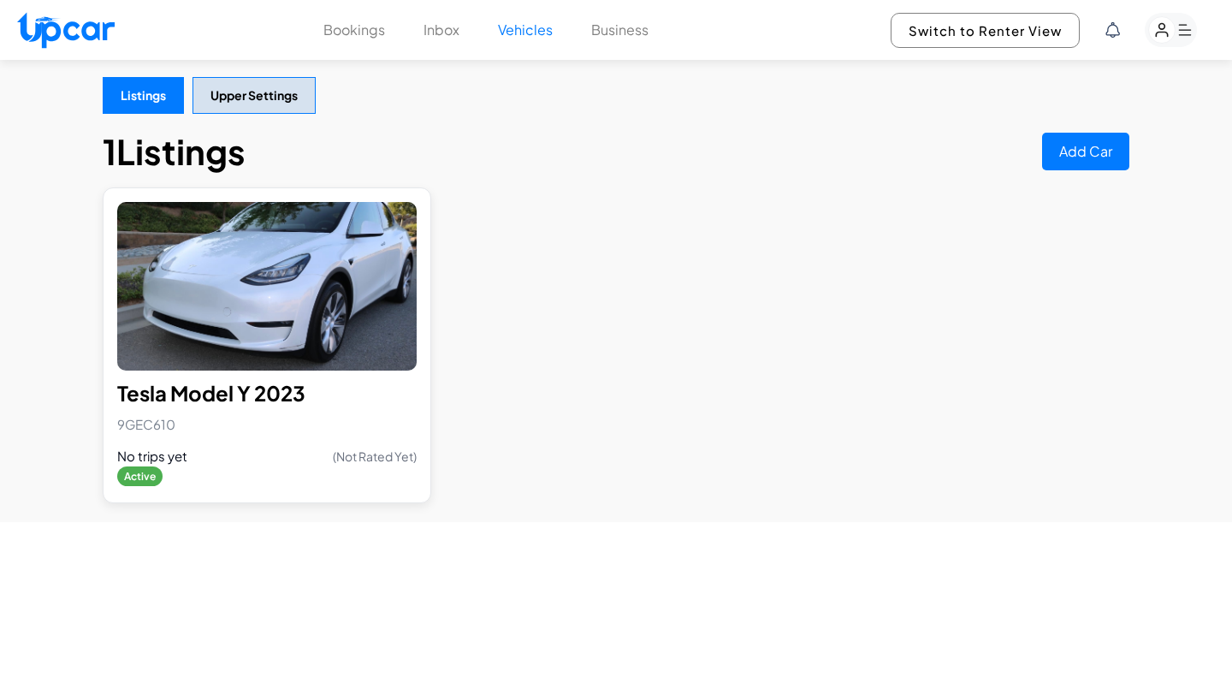
click at [174, 464] on span "No trips yet" at bounding box center [152, 457] width 70 height 20
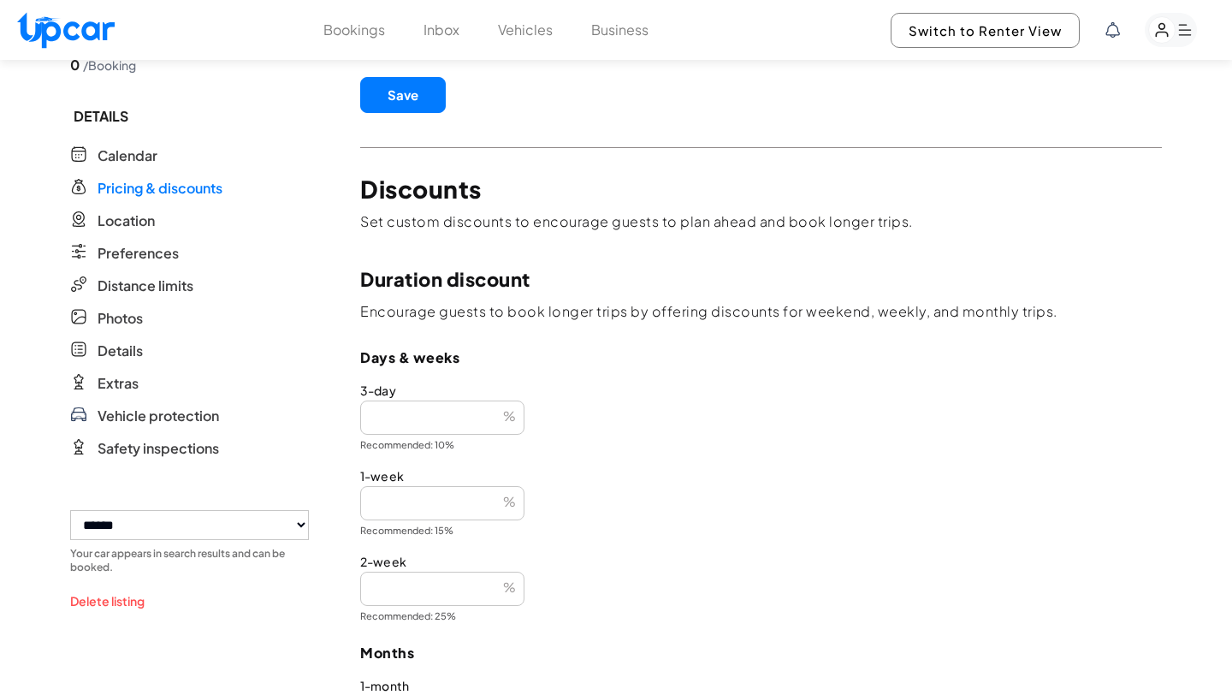
scroll to position [317, 0]
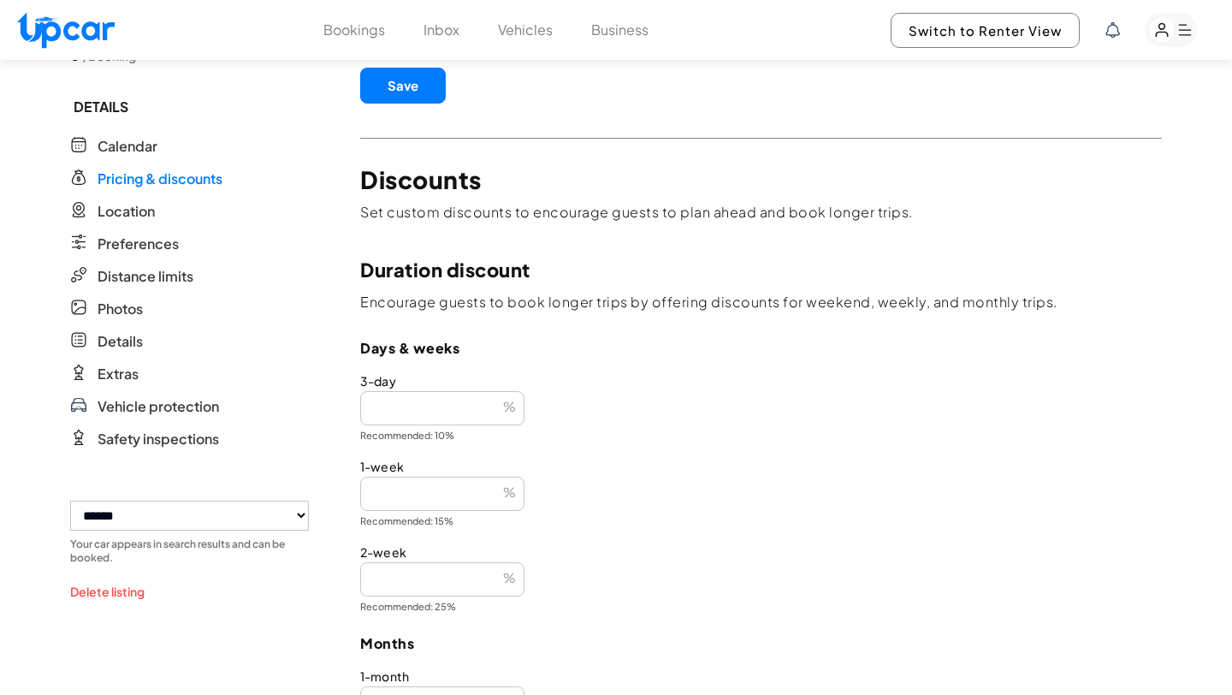
click at [165, 512] on select "**********" at bounding box center [189, 515] width 239 height 30
select select "********"
click at [145, 150] on span "Calendar" at bounding box center [128, 146] width 60 height 21
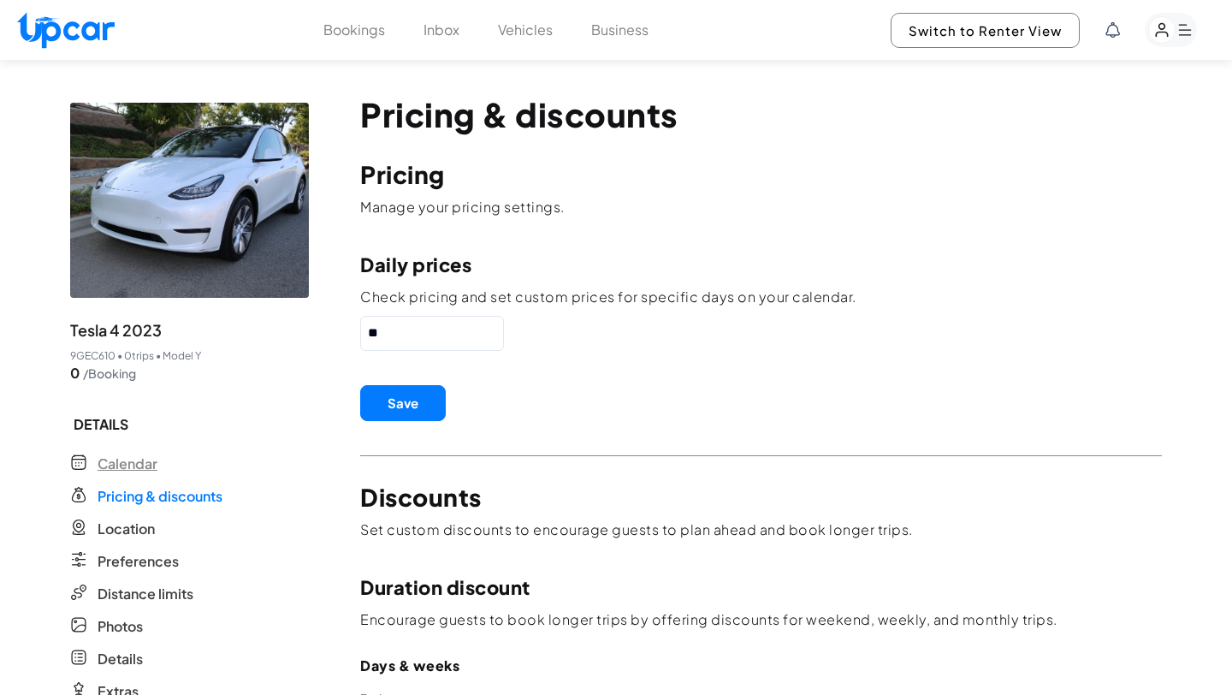
select select "********"
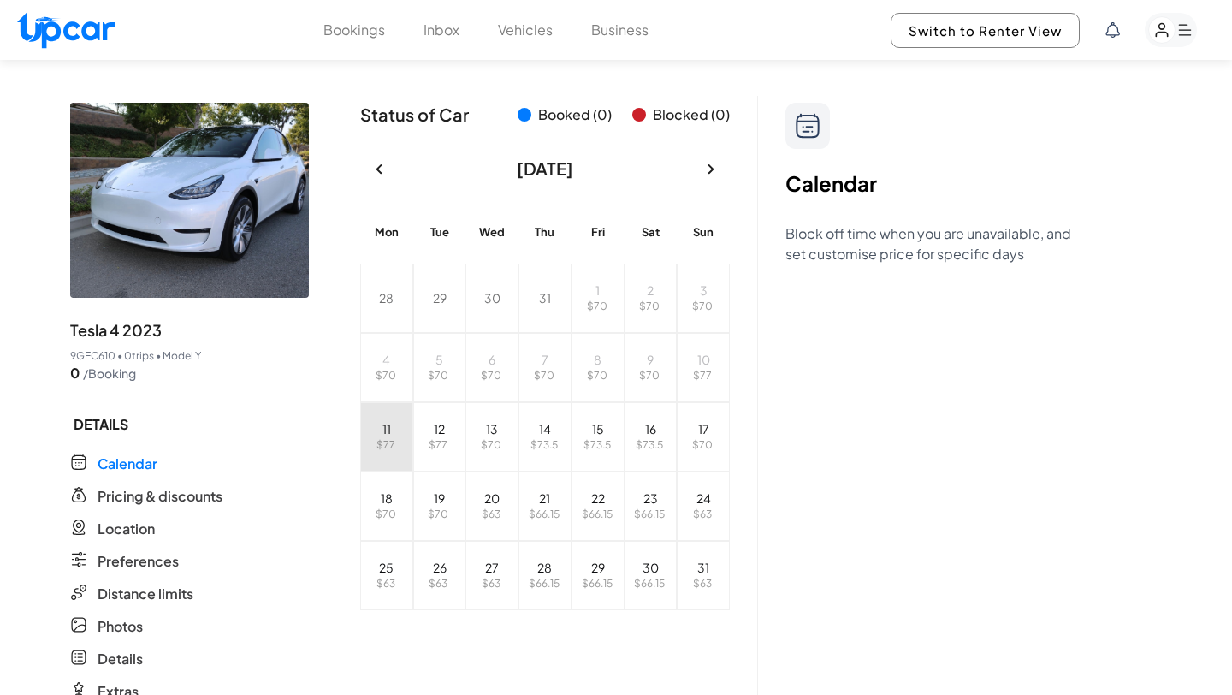
click at [376, 440] on span "$ 77" at bounding box center [385, 444] width 19 height 13
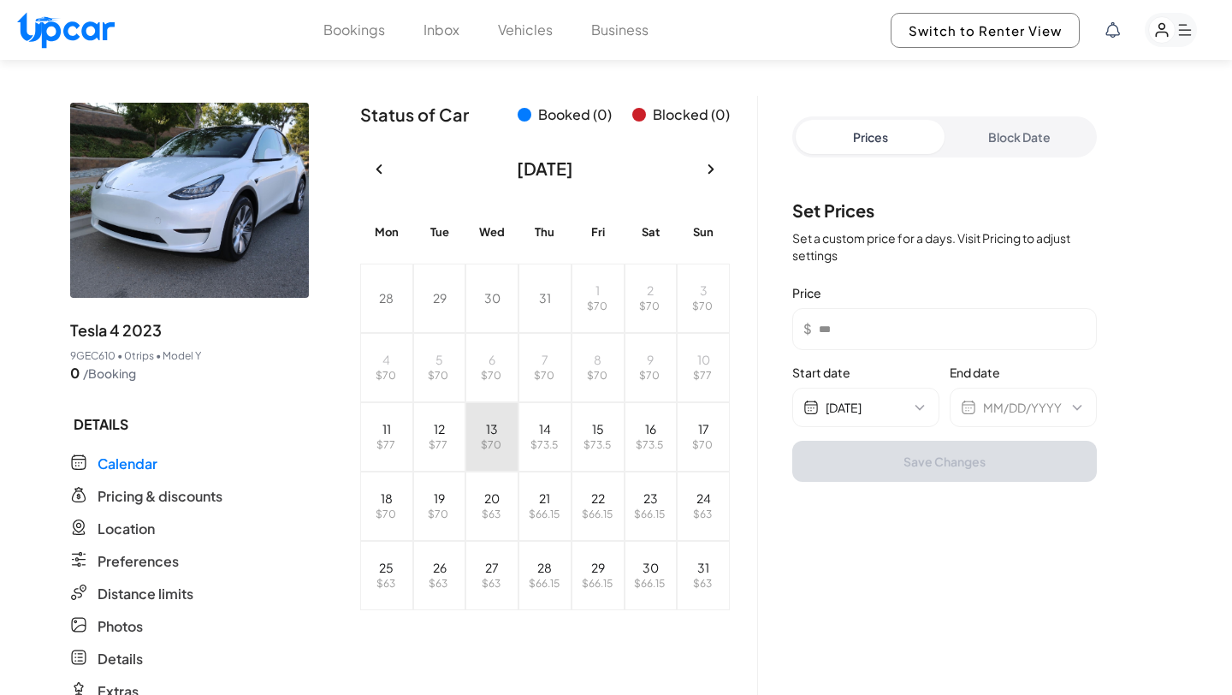
click at [468, 422] on button "13 $ 70" at bounding box center [491, 436] width 53 height 69
type input "**"
click at [1007, 144] on button "Block Date" at bounding box center [1018, 137] width 149 height 34
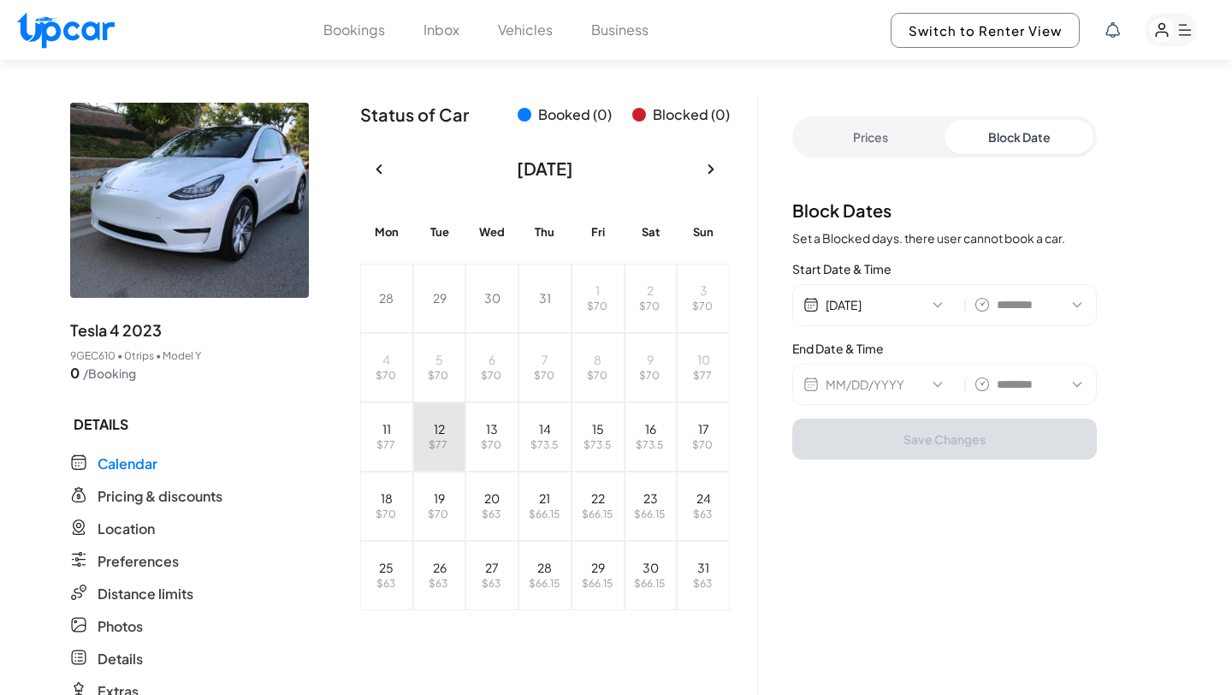
click at [454, 436] on button "12 $ 77" at bounding box center [439, 436] width 53 height 69
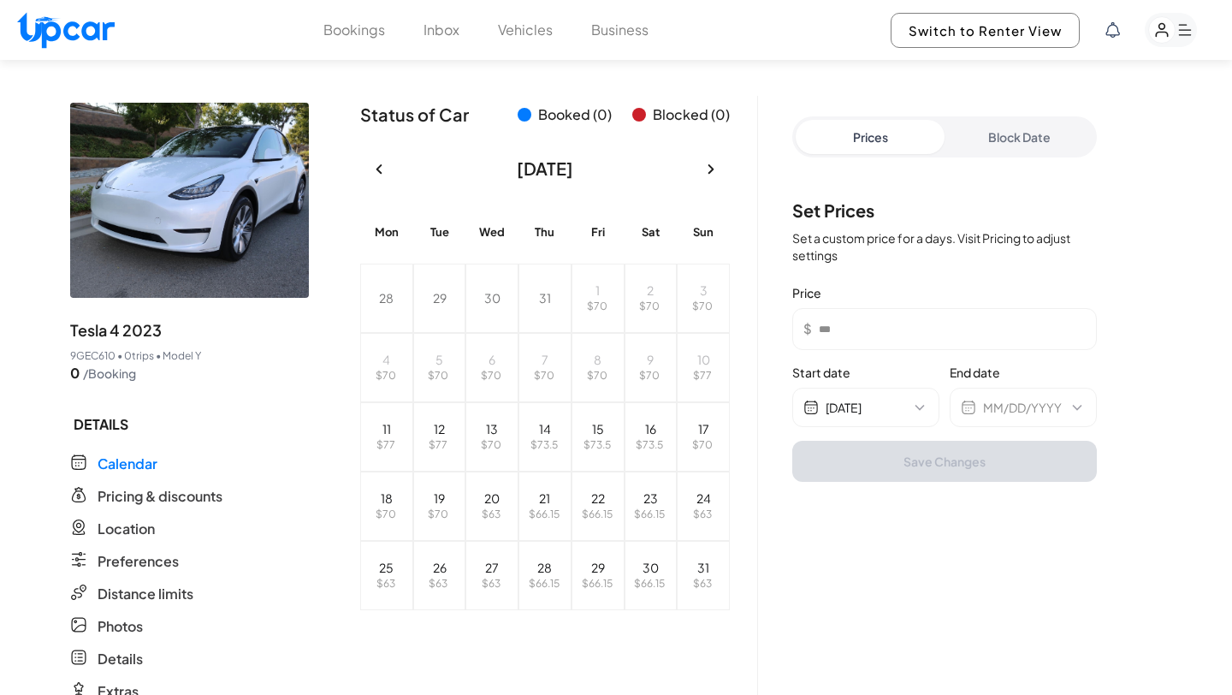
click at [1014, 167] on div "Prices Block Date" at bounding box center [945, 137] width 346 height 82
click at [1015, 134] on button "Block Date" at bounding box center [1018, 137] width 149 height 34
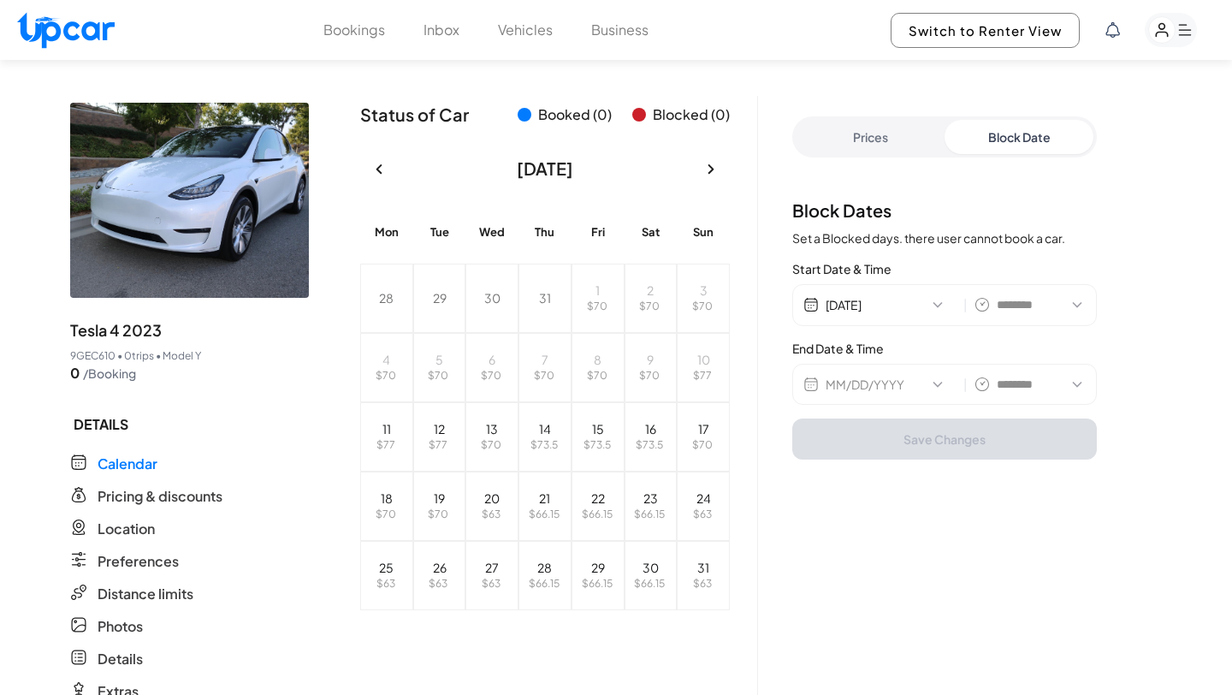
click at [933, 383] on button "MM/DD/YYYY" at bounding box center [891, 384] width 131 height 17
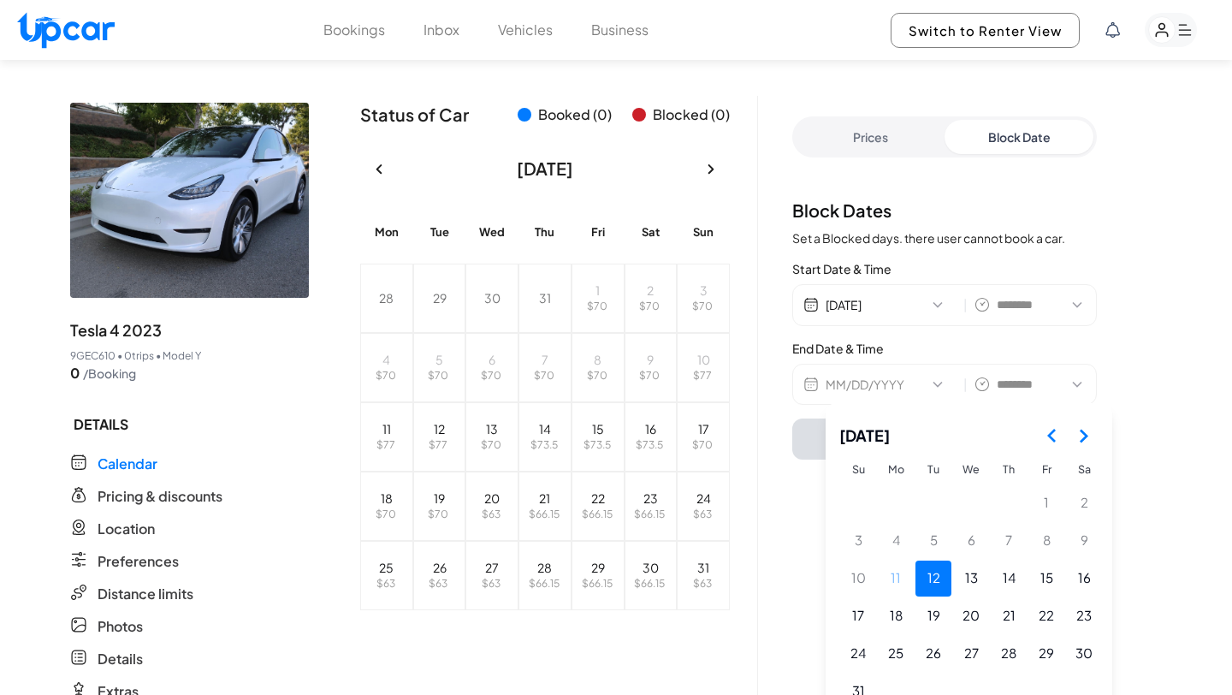
click at [937, 584] on button "12" at bounding box center [933, 578] width 36 height 36
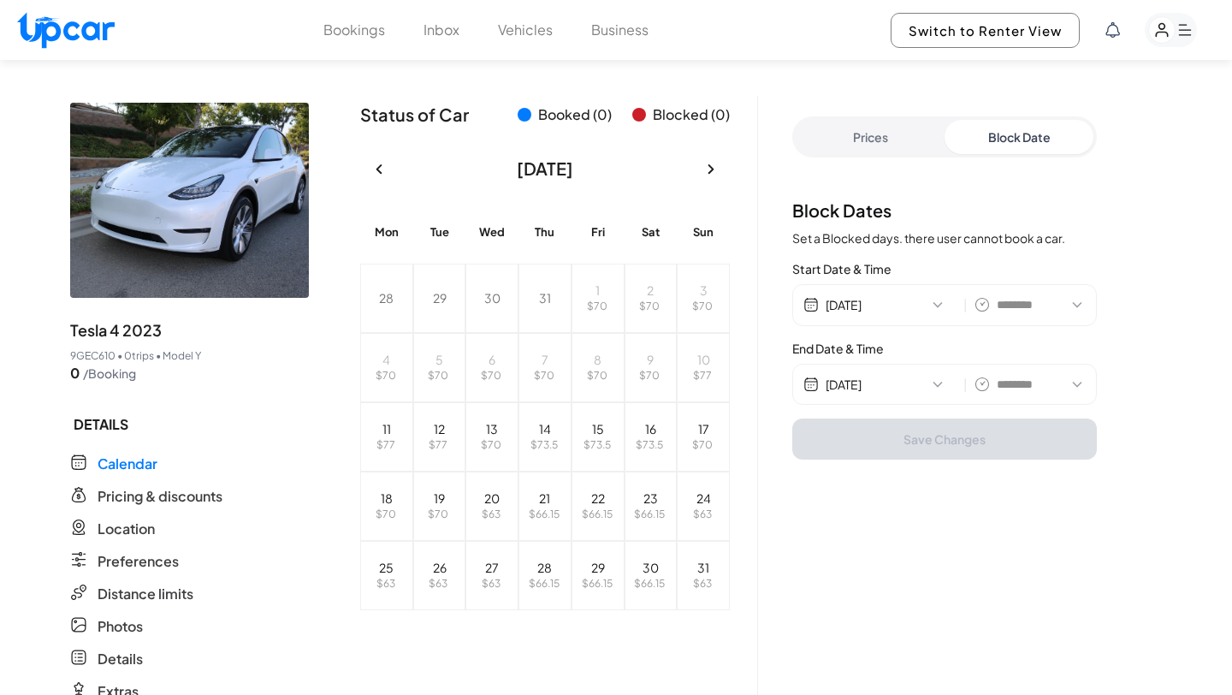
click at [938, 382] on button "08/12/2025" at bounding box center [891, 384] width 131 height 17
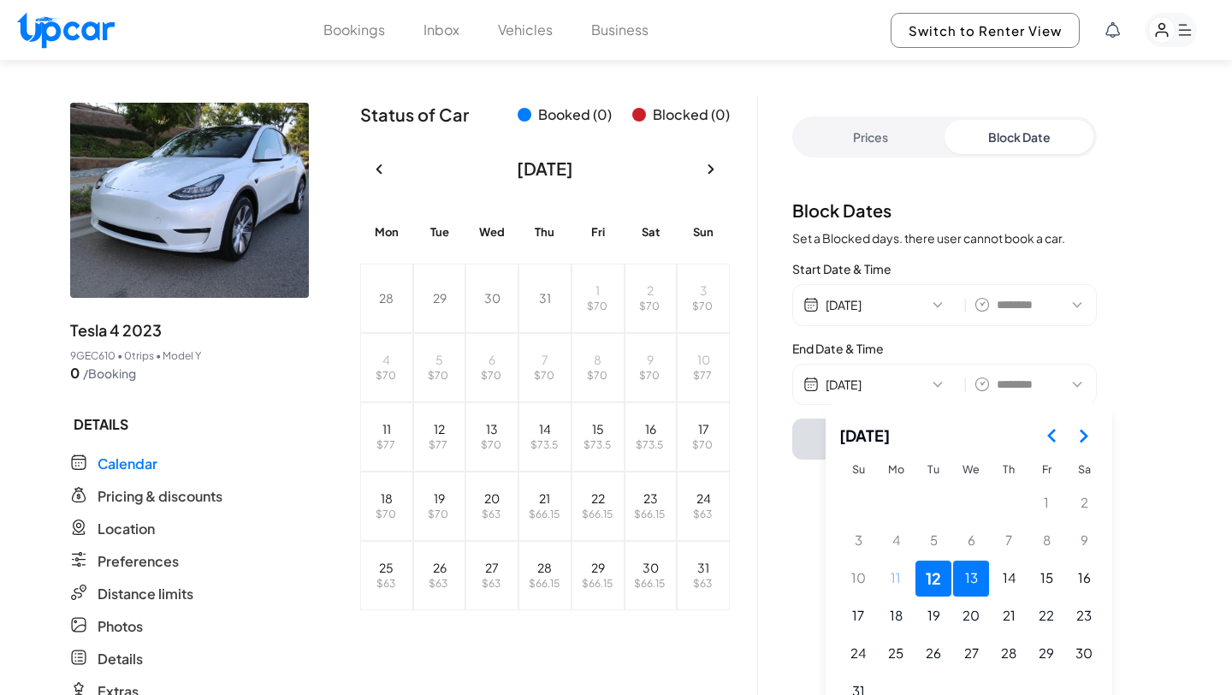
click at [970, 581] on button "13" at bounding box center [971, 578] width 36 height 36
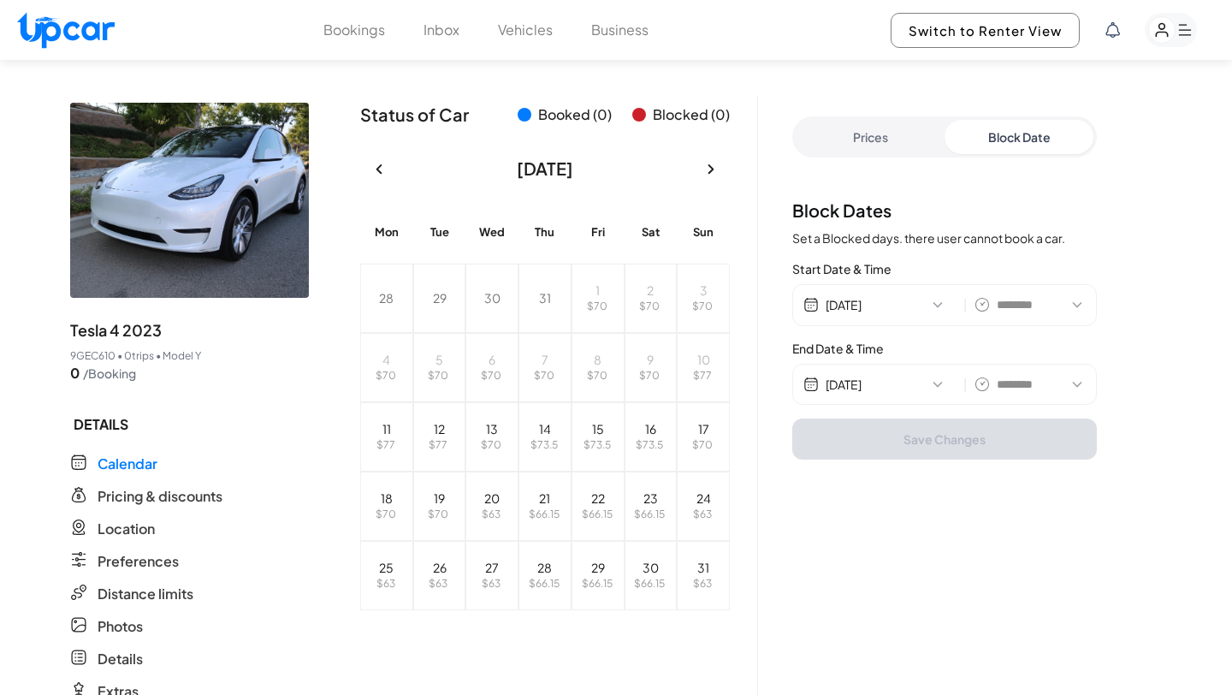
click at [449, 447] on p "$ 77" at bounding box center [438, 445] width 38 height 14
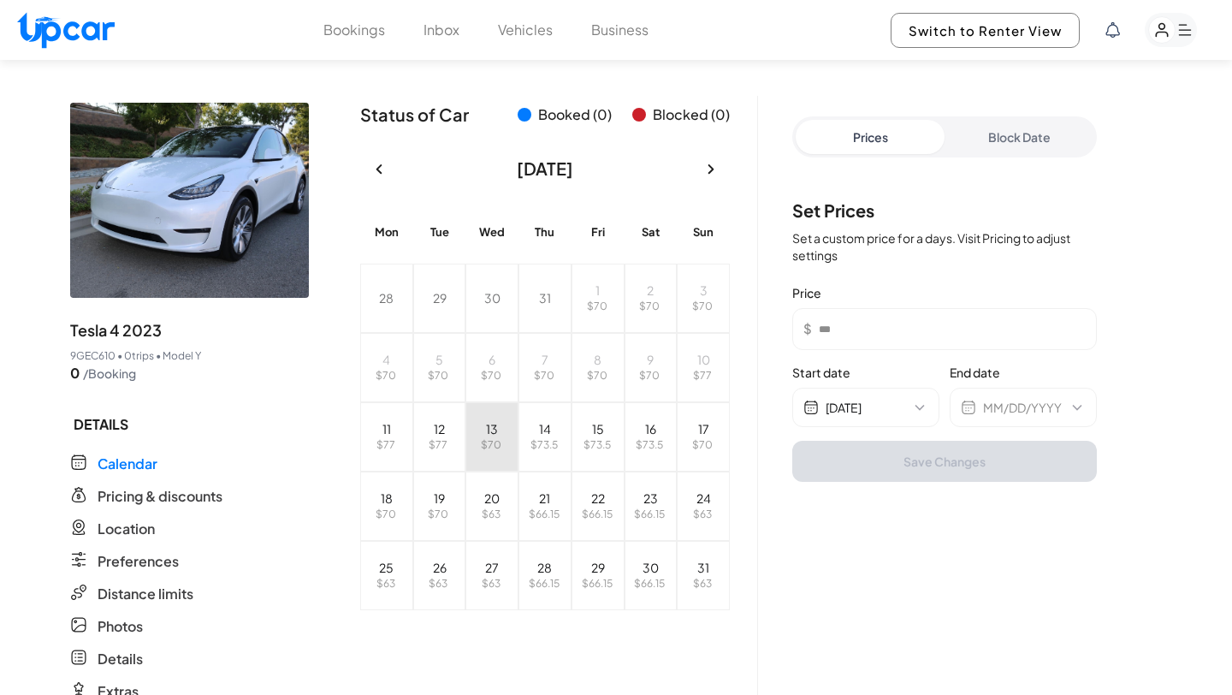
click at [498, 426] on button "13 $ 70" at bounding box center [491, 436] width 53 height 69
click at [442, 427] on abbr "12" at bounding box center [439, 428] width 11 height 15
type input "**"
click at [1027, 112] on div "Prices Block Date" at bounding box center [945, 137] width 346 height 82
click at [1021, 140] on button "Block Date" at bounding box center [1018, 137] width 149 height 34
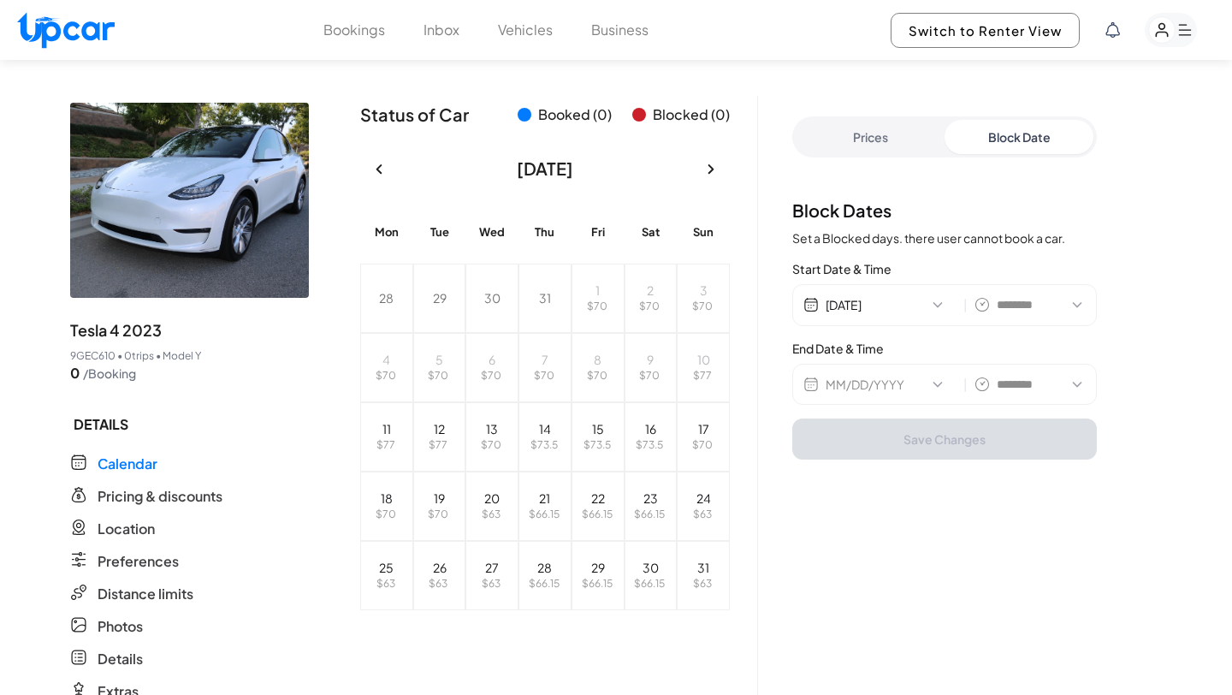
click at [919, 378] on button "MM/DD/YYYY" at bounding box center [891, 384] width 131 height 17
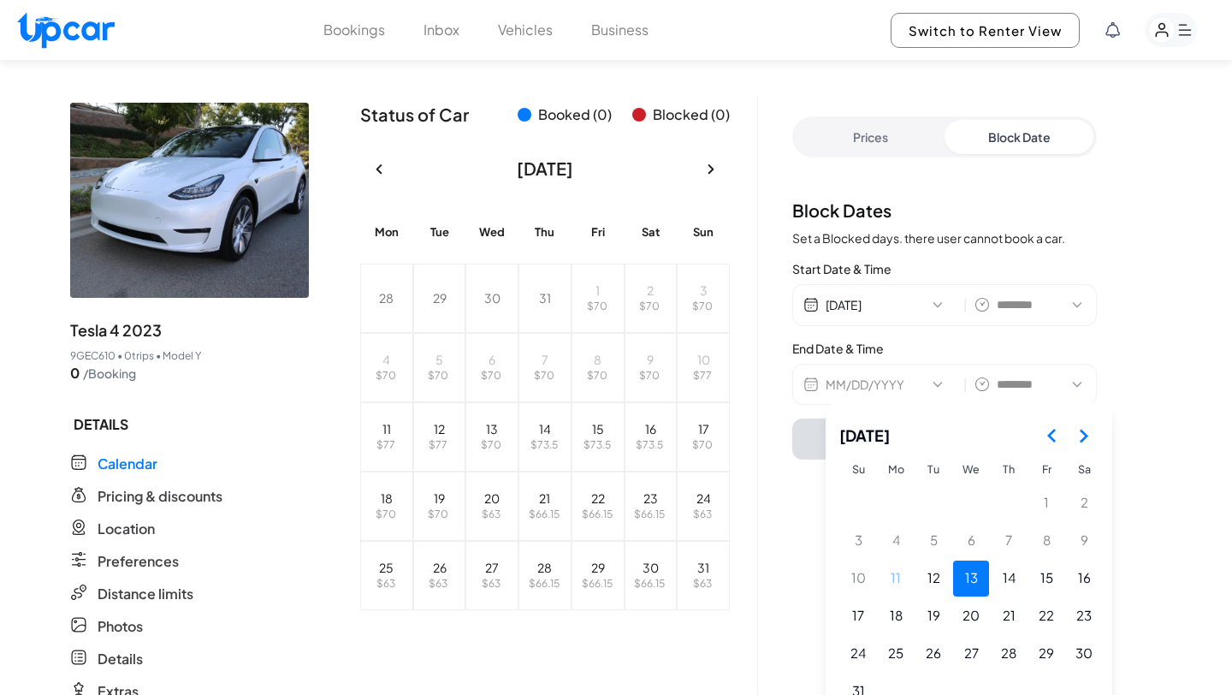
click at [963, 573] on button "13" at bounding box center [971, 578] width 36 height 36
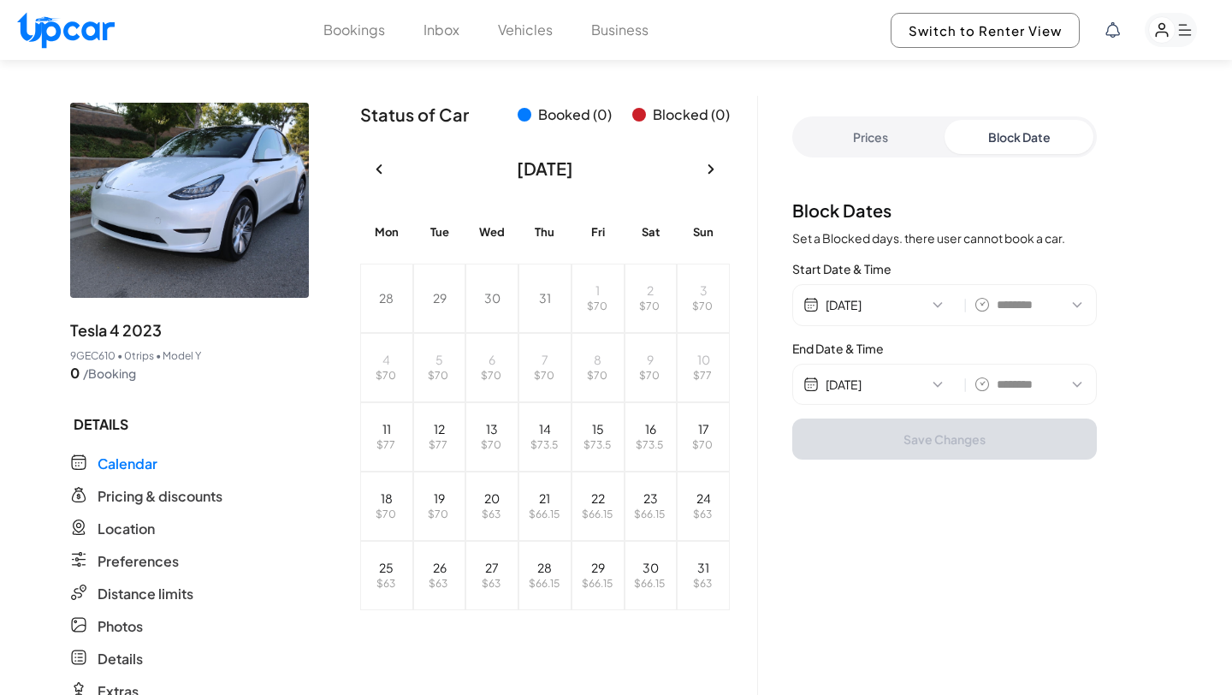
click at [1076, 306] on icon at bounding box center [1077, 305] width 9 height 4
click at [1074, 305] on icon at bounding box center [1077, 304] width 17 height 17
click at [1025, 305] on select "******** ******** ******* ******* ******* ******* ******* ******* ******* *****…" at bounding box center [1031, 304] width 68 height 17
select select "********"
click at [1004, 406] on div "Block Dates Set a Blocked days. there user cannot book a car. Start Date & Time…" at bounding box center [944, 328] width 305 height 261
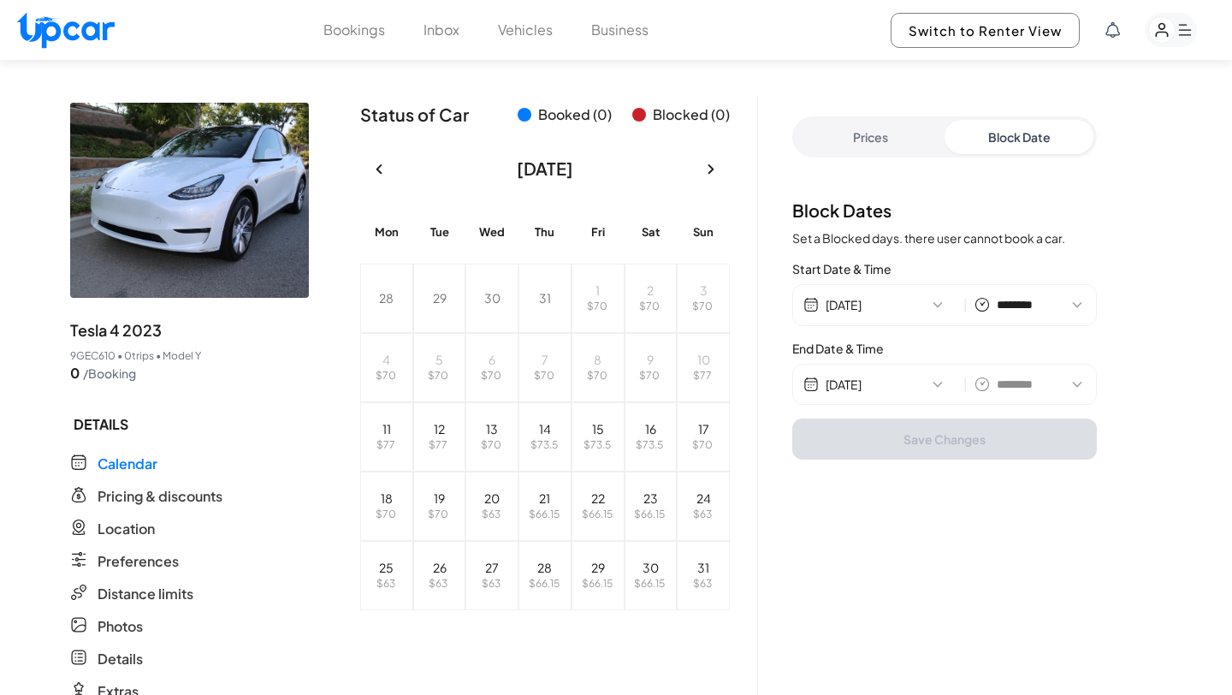
click at [1004, 391] on select "******** ******** ******* ******* ******* ******* ******* ******* ******* *****…" at bounding box center [1031, 384] width 68 height 17
select select "*******"
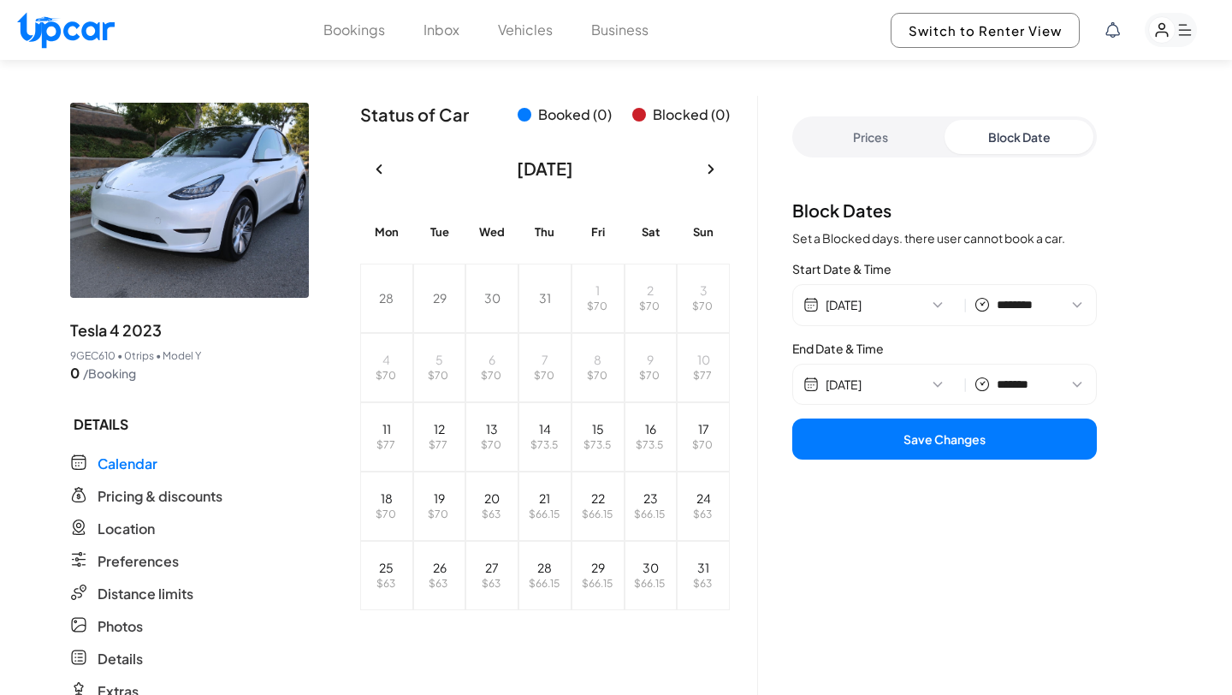
click at [954, 438] on button "Save Changes" at bounding box center [944, 438] width 305 height 41
